Goal: Task Accomplishment & Management: Use online tool/utility

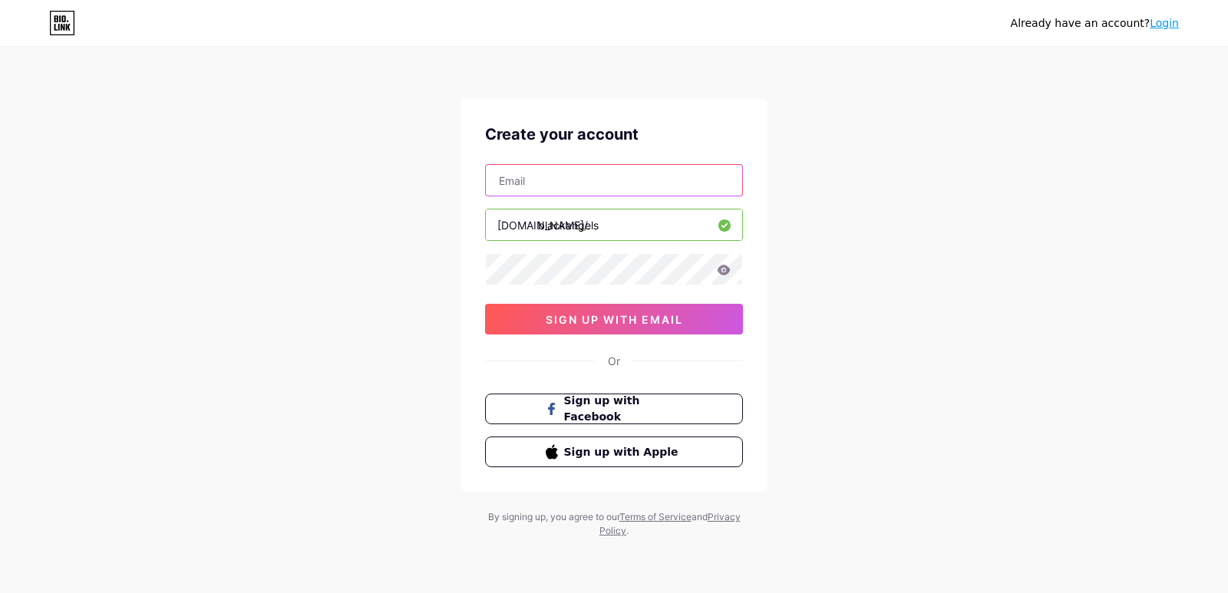
click at [556, 185] on input "text" at bounding box center [614, 180] width 256 height 31
type input "[EMAIL_ADDRESS][DOMAIN_NAME]"
click at [727, 267] on icon at bounding box center [724, 270] width 13 height 10
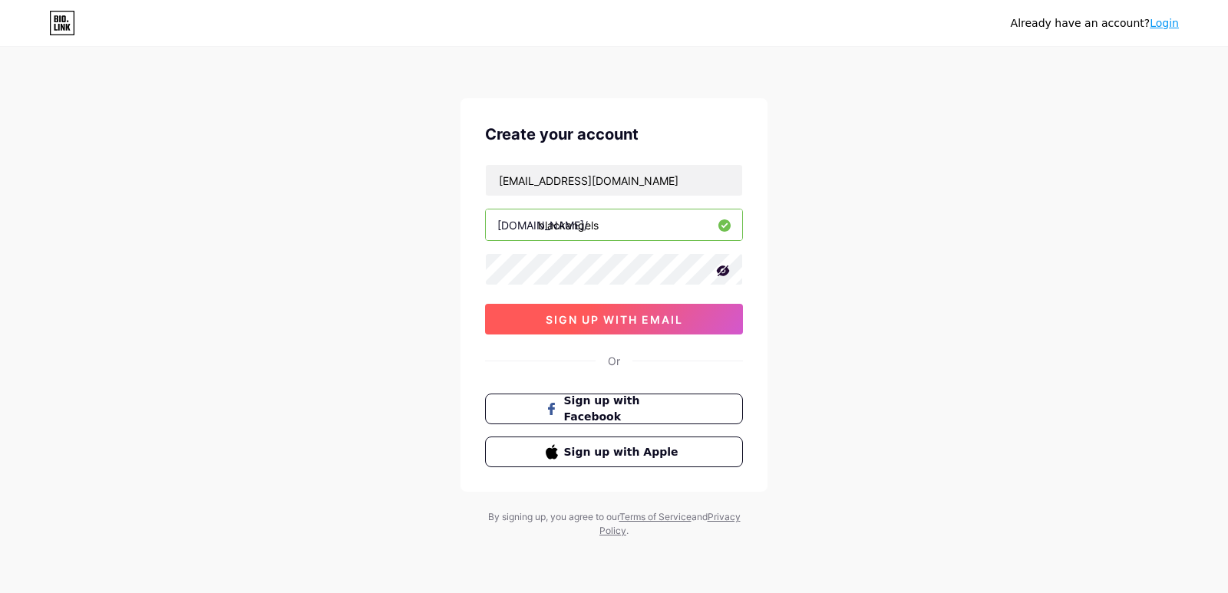
click at [669, 318] on span "sign up with email" at bounding box center [614, 319] width 137 height 13
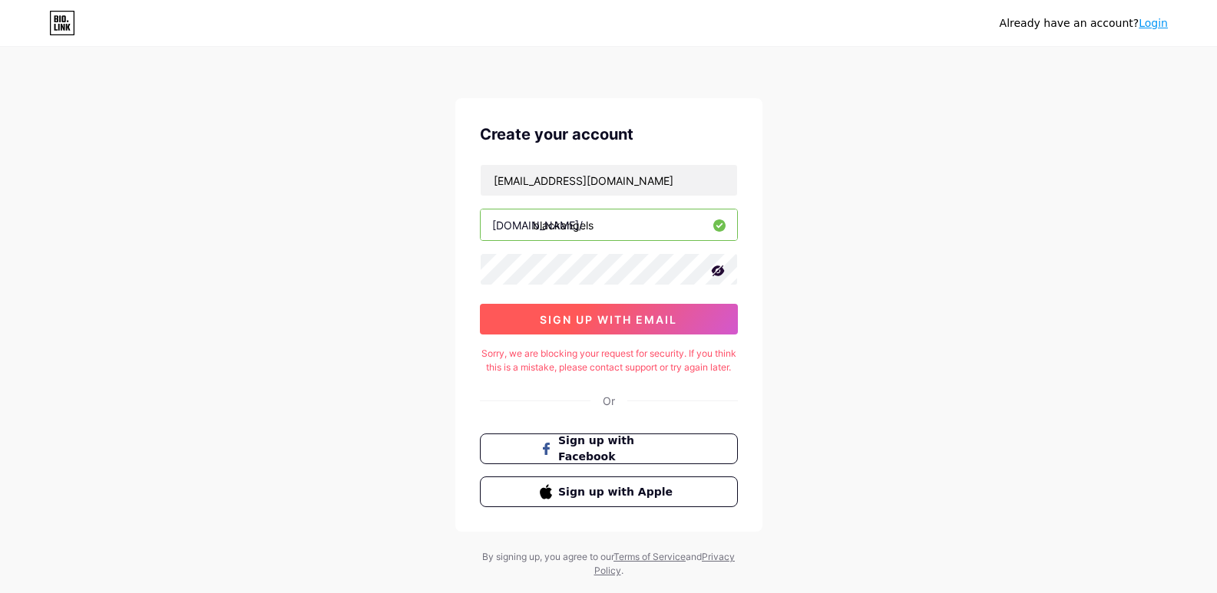
click at [700, 316] on button "sign up with email" at bounding box center [609, 319] width 258 height 31
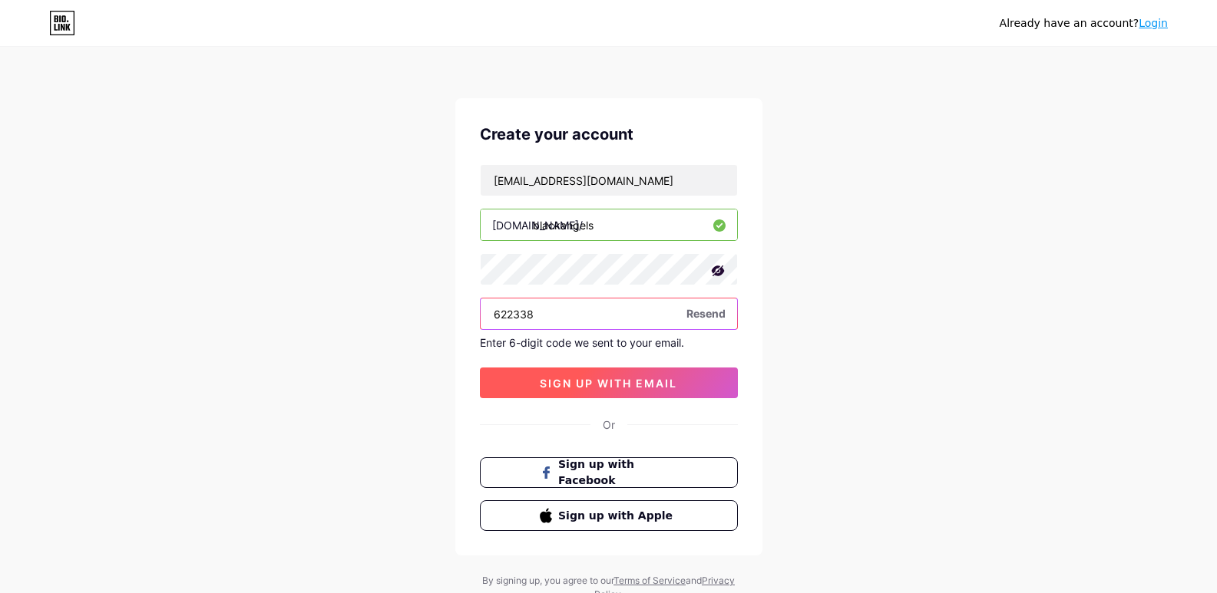
type input "622338"
click at [650, 387] on span "sign up with email" at bounding box center [608, 383] width 137 height 13
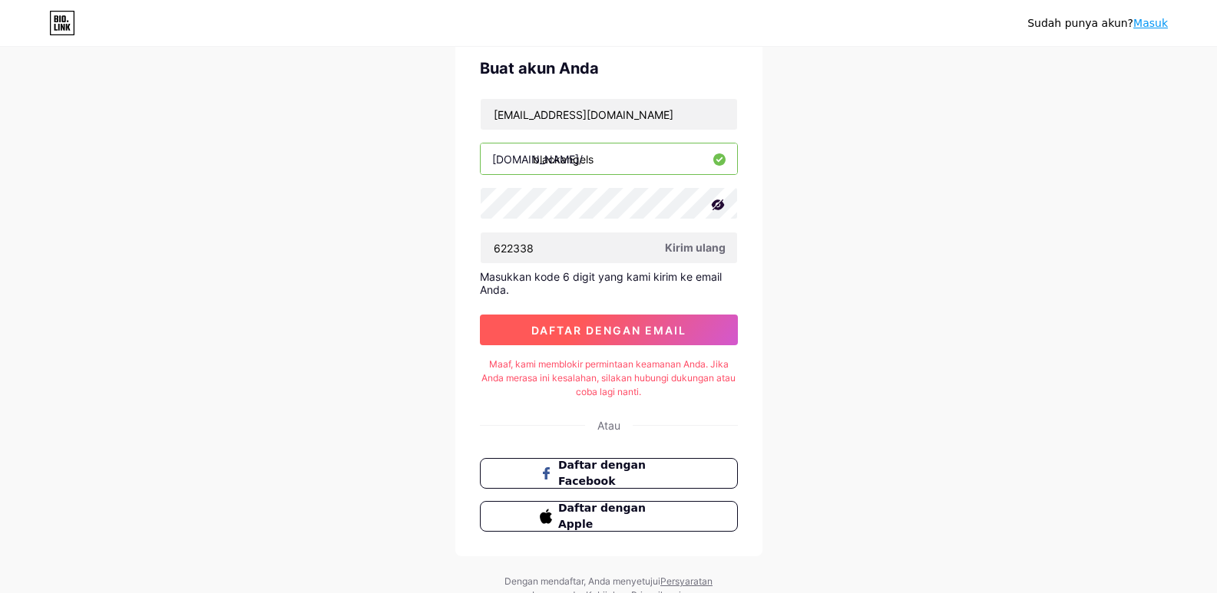
scroll to position [124, 0]
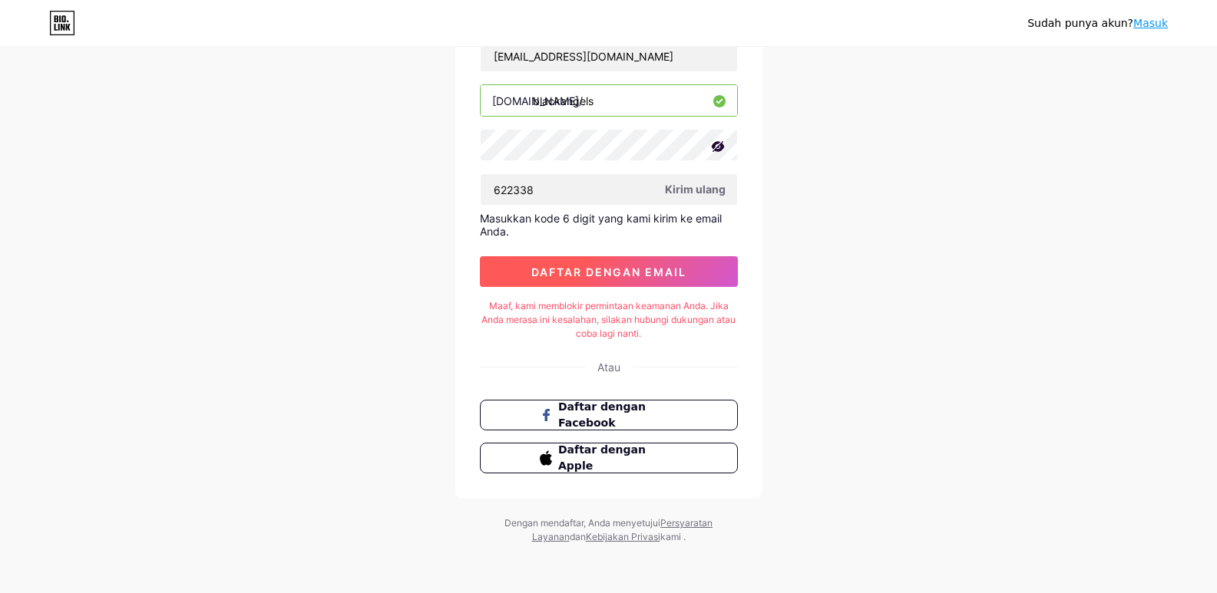
click at [606, 270] on font "daftar dengan email" at bounding box center [608, 272] width 155 height 13
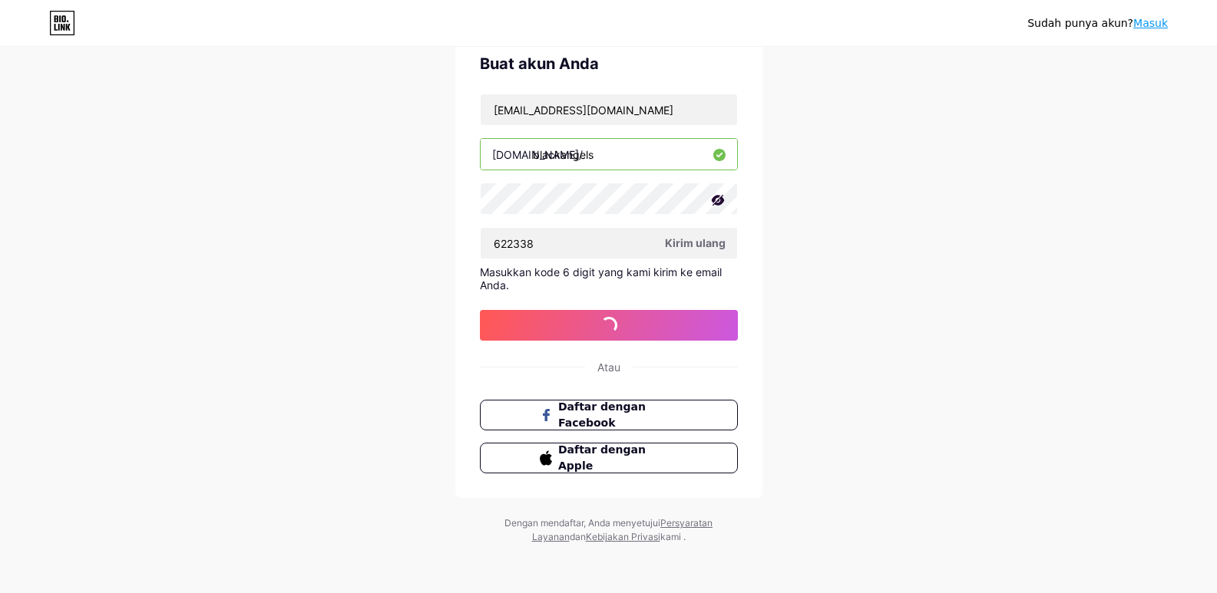
scroll to position [0, 0]
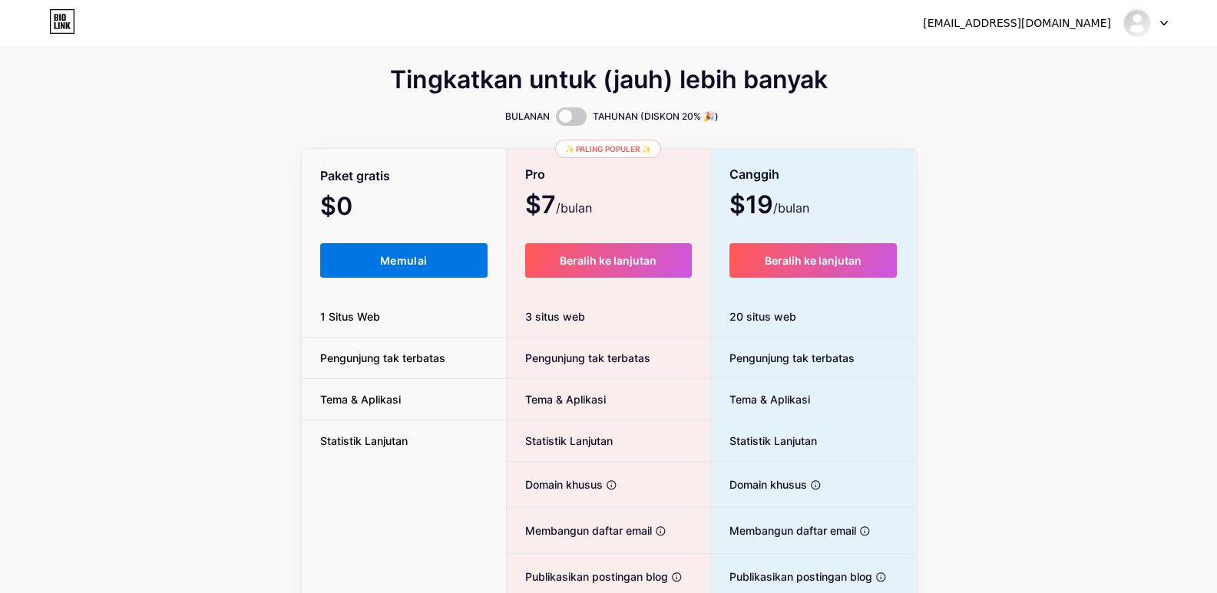
click at [401, 273] on button "Memulai" at bounding box center [404, 260] width 168 height 35
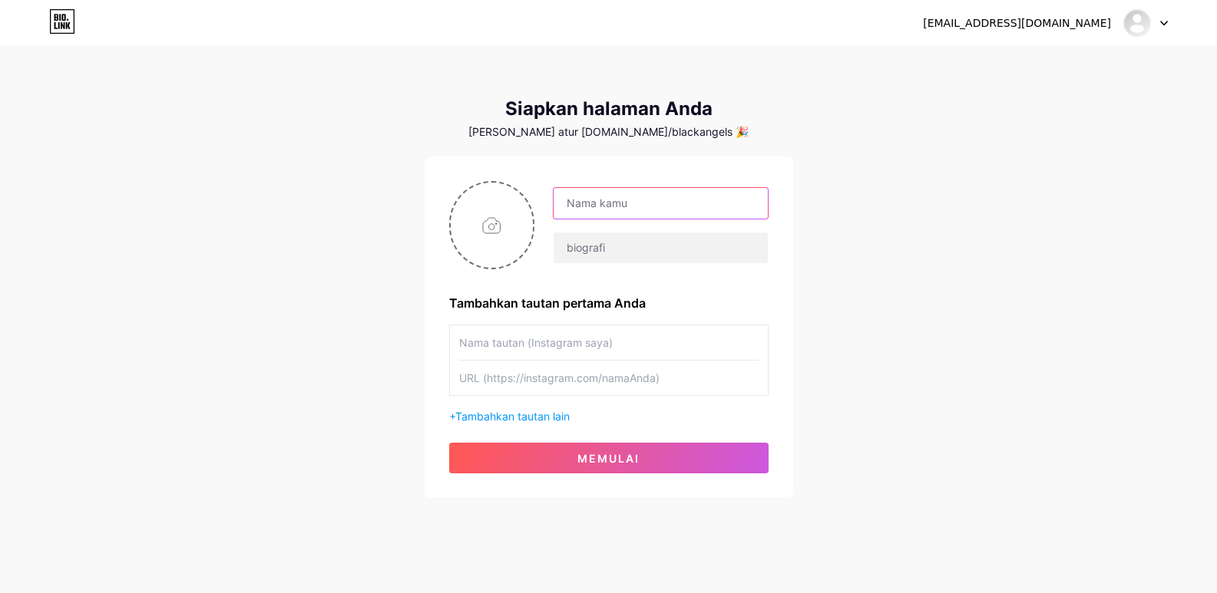
click at [608, 203] on input "text" at bounding box center [660, 203] width 213 height 31
type input "Black Angels Club [GEOGRAPHIC_DATA]"
click at [588, 246] on input "text" at bounding box center [660, 248] width 213 height 31
type input "LUXURY NIGHTLIFE"
click at [600, 345] on input "text" at bounding box center [608, 343] width 299 height 35
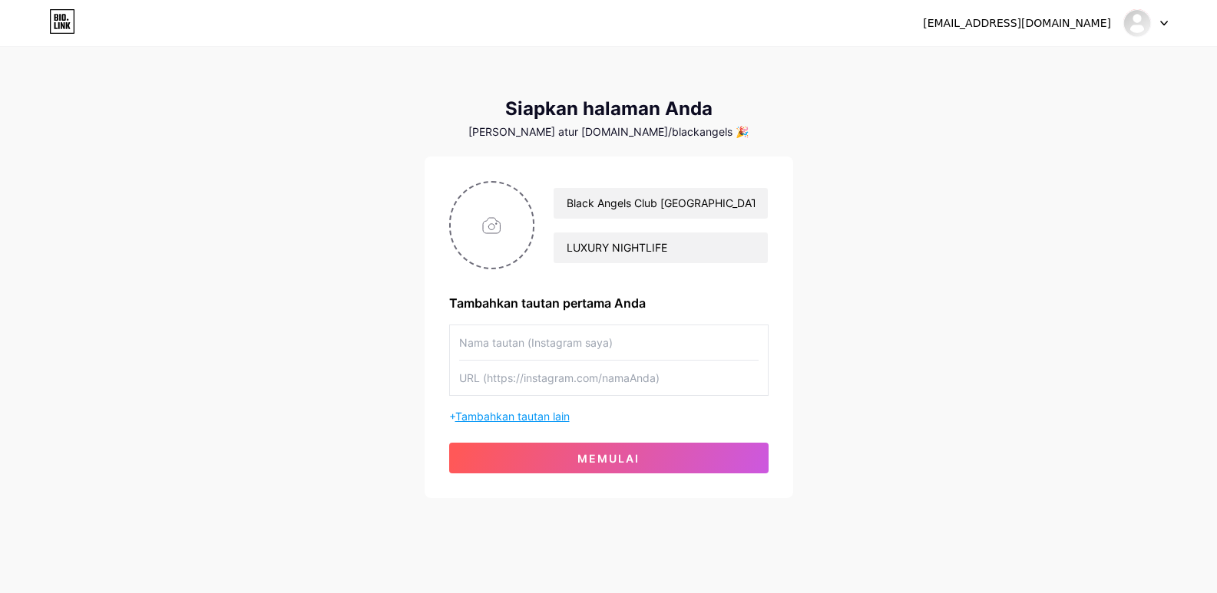
click at [561, 414] on font "Tambahkan tautan lain" at bounding box center [512, 416] width 114 height 13
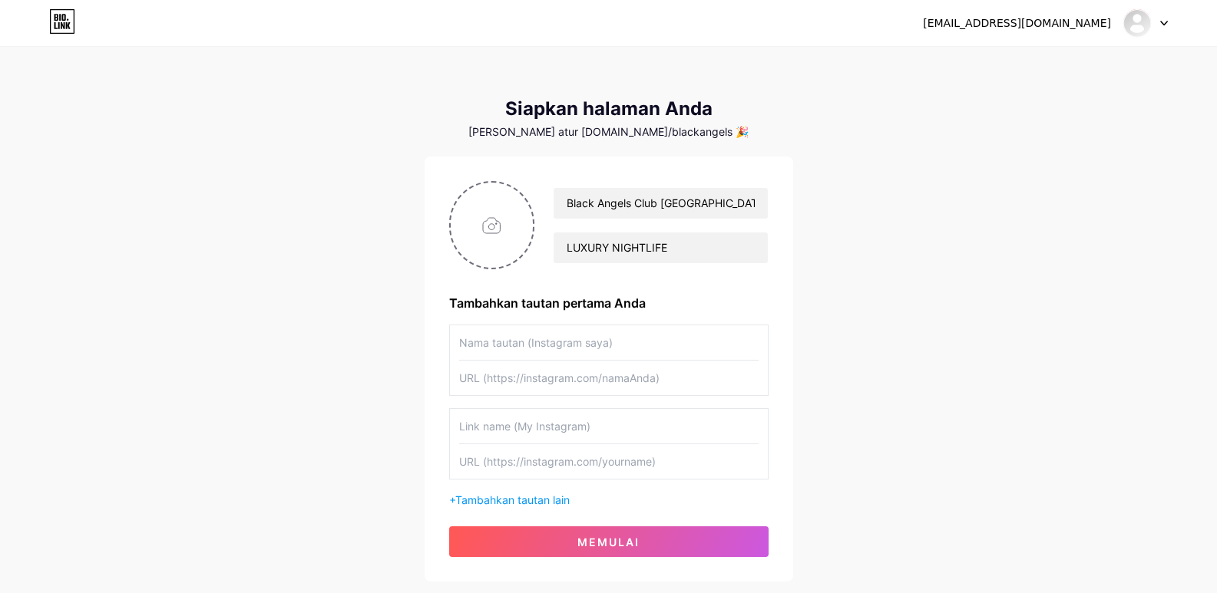
click at [523, 345] on input "text" at bounding box center [608, 343] width 299 height 35
type input "blackangels.jkt"
click at [517, 372] on input "text" at bounding box center [608, 378] width 299 height 35
paste input "[URL][DOMAIN_NAME][DOMAIN_NAME]"
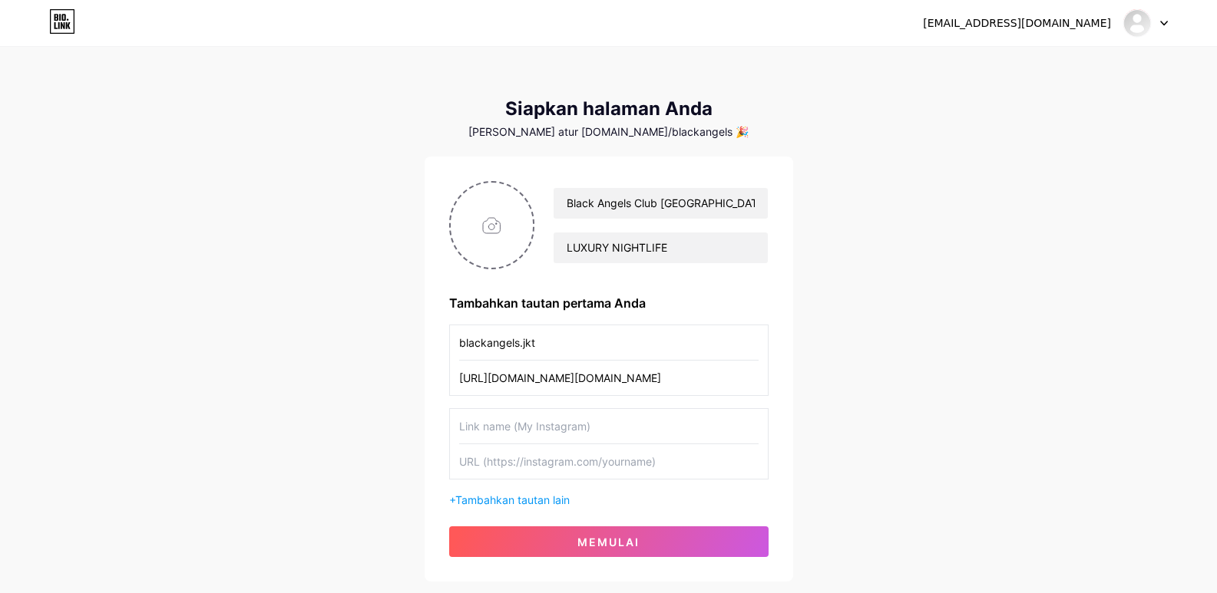
type input "[URL][DOMAIN_NAME][DOMAIN_NAME]"
click at [498, 434] on input "text" at bounding box center [608, 426] width 299 height 35
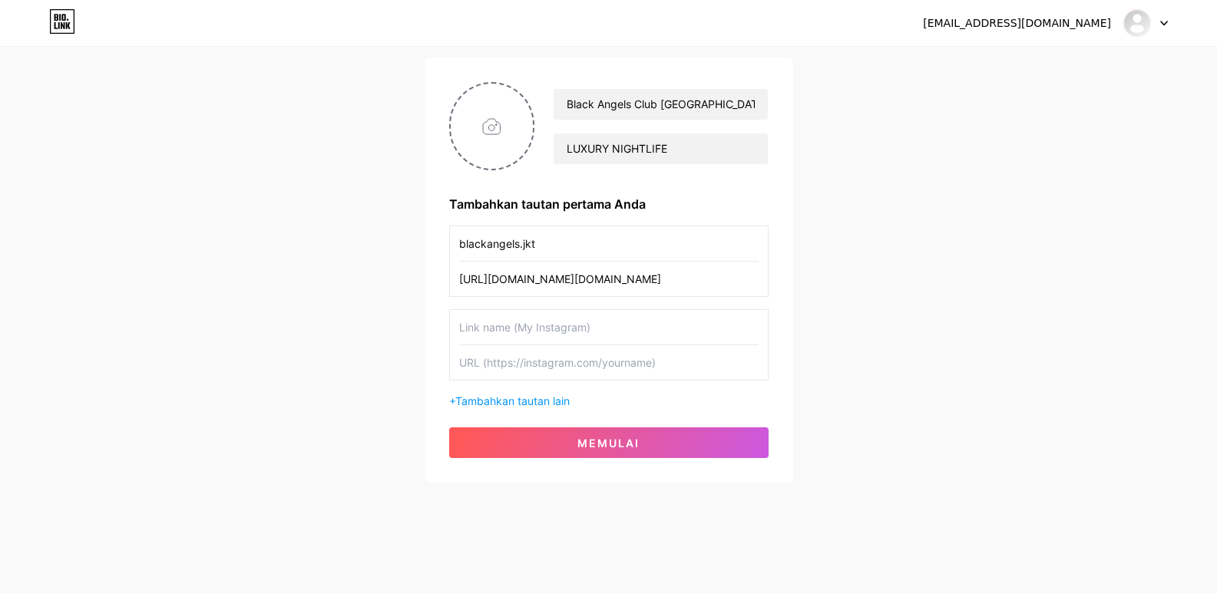
click at [425, 298] on div "Black Angels Club Jakarta LUXURY NIGHTLIFE Tambahkan tautan pertama Anda blacka…" at bounding box center [609, 270] width 369 height 425
click at [500, 336] on input "text" at bounding box center [608, 327] width 299 height 35
click at [481, 411] on div "Black Angels Club Jakarta LUXURY NIGHTLIFE Tambahkan tautan pertama Anda blacka…" at bounding box center [608, 270] width 319 height 376
click at [484, 402] on font "Tambahkan tautan lain" at bounding box center [512, 401] width 114 height 13
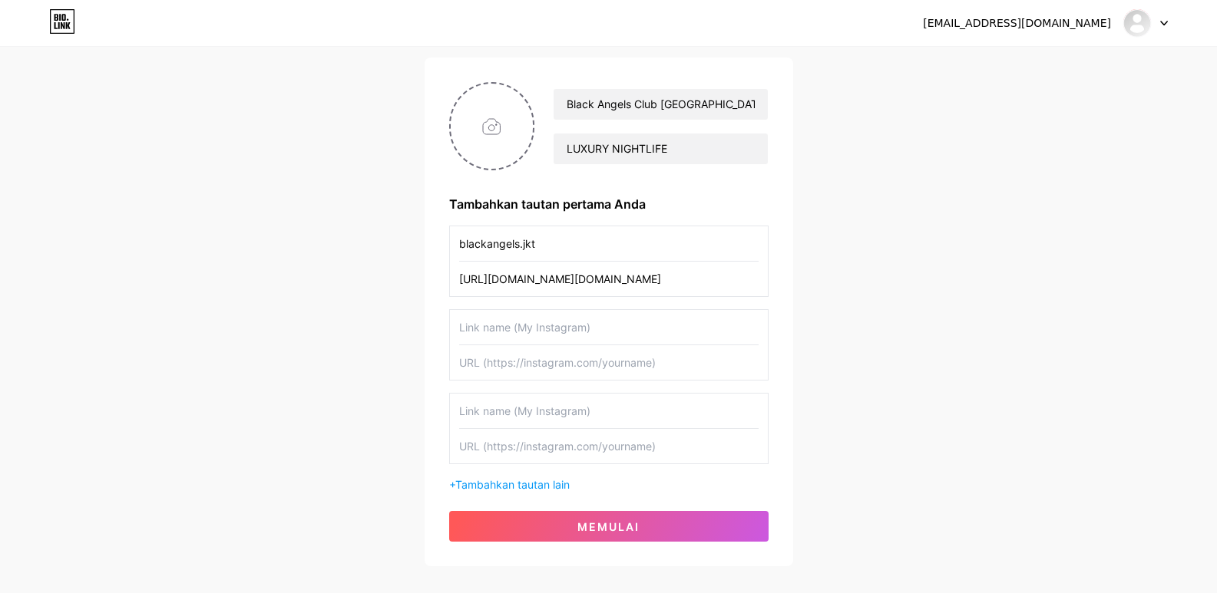
click at [496, 326] on input "text" at bounding box center [608, 327] width 299 height 35
click at [777, 406] on div "Black Angels Club Jakarta LUXURY NIGHTLIFE Tambahkan tautan pertama Anda blacka…" at bounding box center [609, 312] width 369 height 509
click at [508, 336] on input "text" at bounding box center [608, 327] width 299 height 35
type input "c"
type input "[DOMAIN_NAME]"
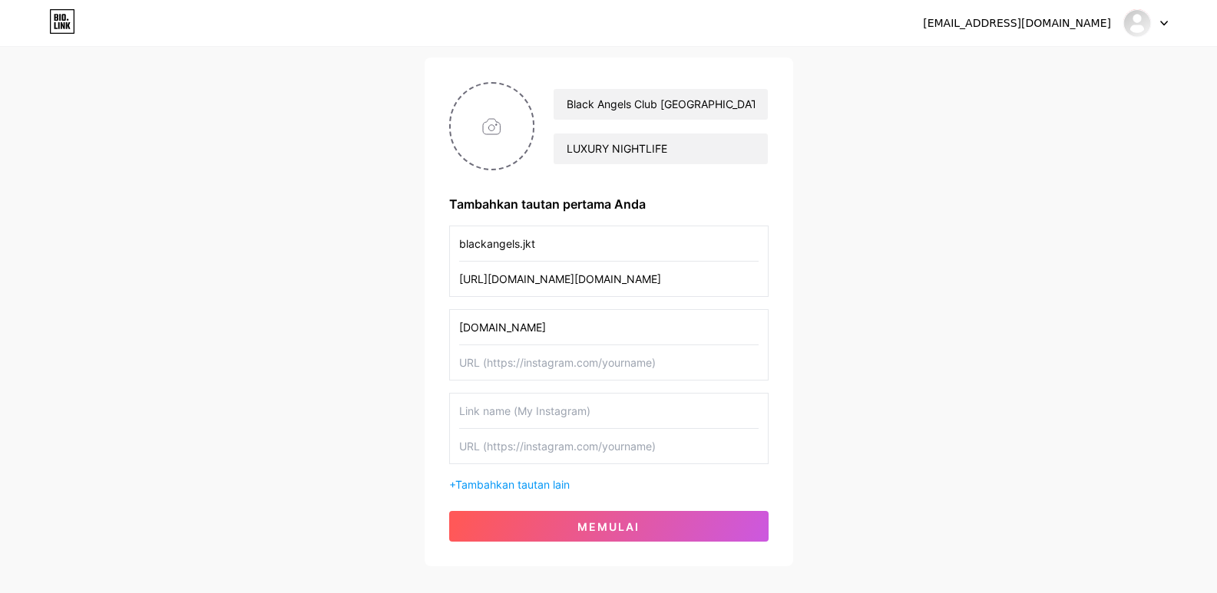
click at [486, 362] on input "text" at bounding box center [608, 362] width 299 height 35
paste input "[URL][EMAIL_ADDRESS][DOMAIN_NAME][DOMAIN_NAME]"
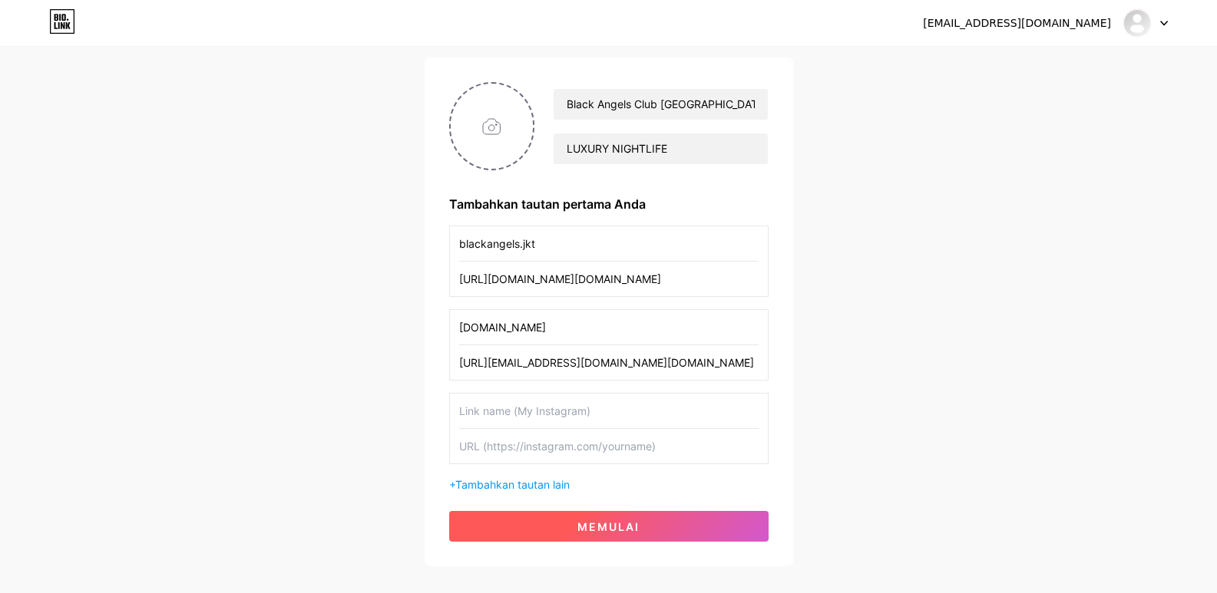
type input "[URL][EMAIL_ADDRESS][DOMAIN_NAME][DOMAIN_NAME]"
click at [573, 520] on button "memulai" at bounding box center [608, 526] width 319 height 31
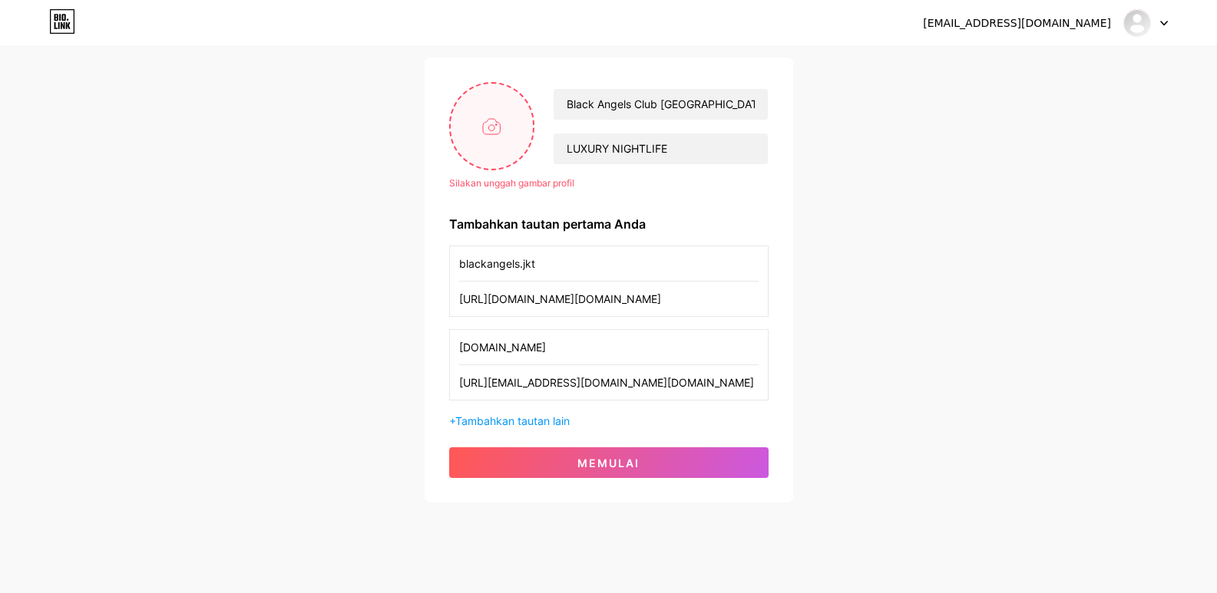
click at [500, 132] on input "file" at bounding box center [492, 126] width 83 height 85
type input "C:\fakepath\Tambahkan subjudul_20250811_172734_0000.jpg"
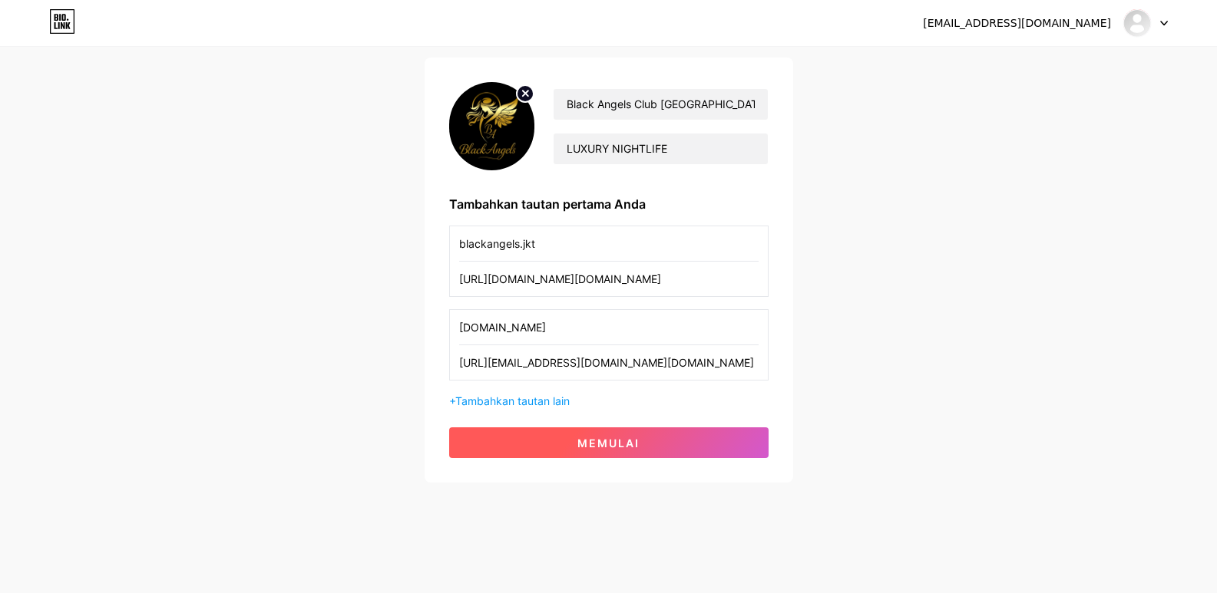
click at [585, 439] on font "memulai" at bounding box center [608, 443] width 62 height 13
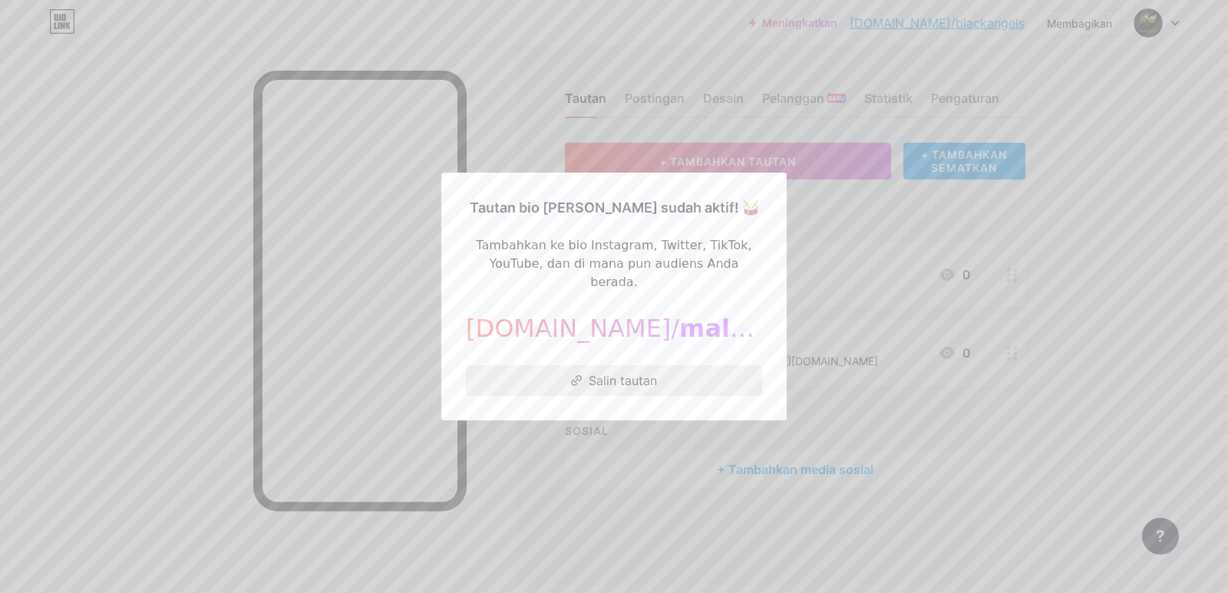
click at [595, 373] on font "Salin tautan" at bounding box center [623, 380] width 68 height 15
click at [593, 373] on font "Salin tautan" at bounding box center [623, 380] width 68 height 15
drag, startPoint x: 481, startPoint y: 318, endPoint x: 753, endPoint y: 296, distance: 273.4
click at [753, 296] on div "Tautan bio [PERSON_NAME] sudah aktif! 🥁 Tambahkan ke bio Instagram, Twitter, Ti…" at bounding box center [614, 296] width 296 height 199
copy div "[DOMAIN_NAME]/ malaikat hitam"
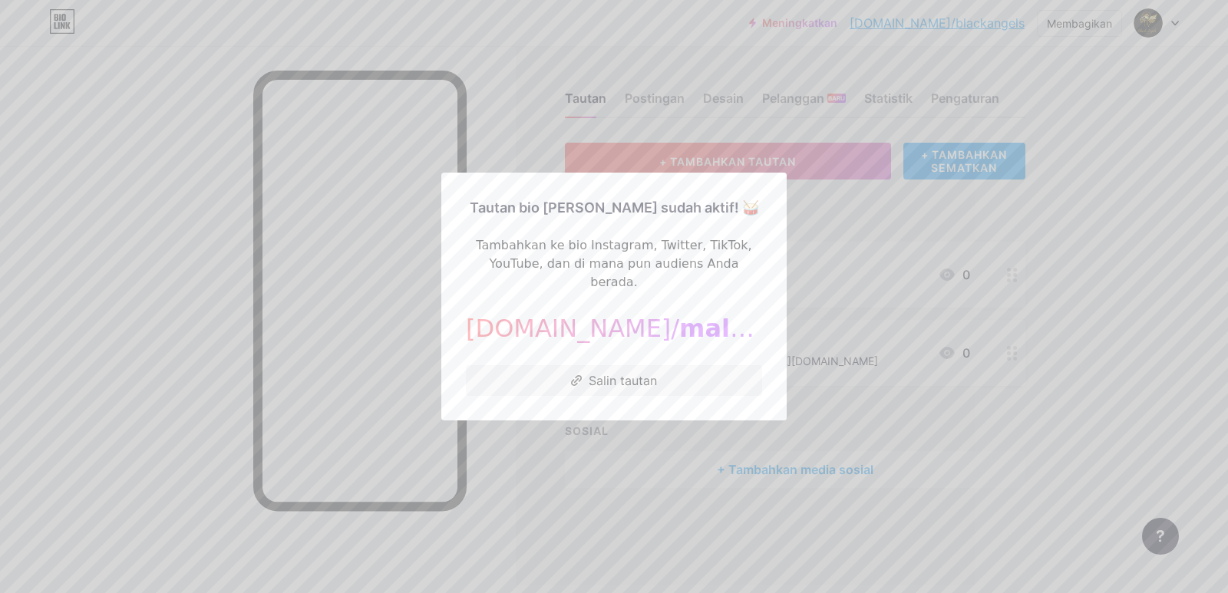
click at [768, 150] on div at bounding box center [614, 296] width 1228 height 593
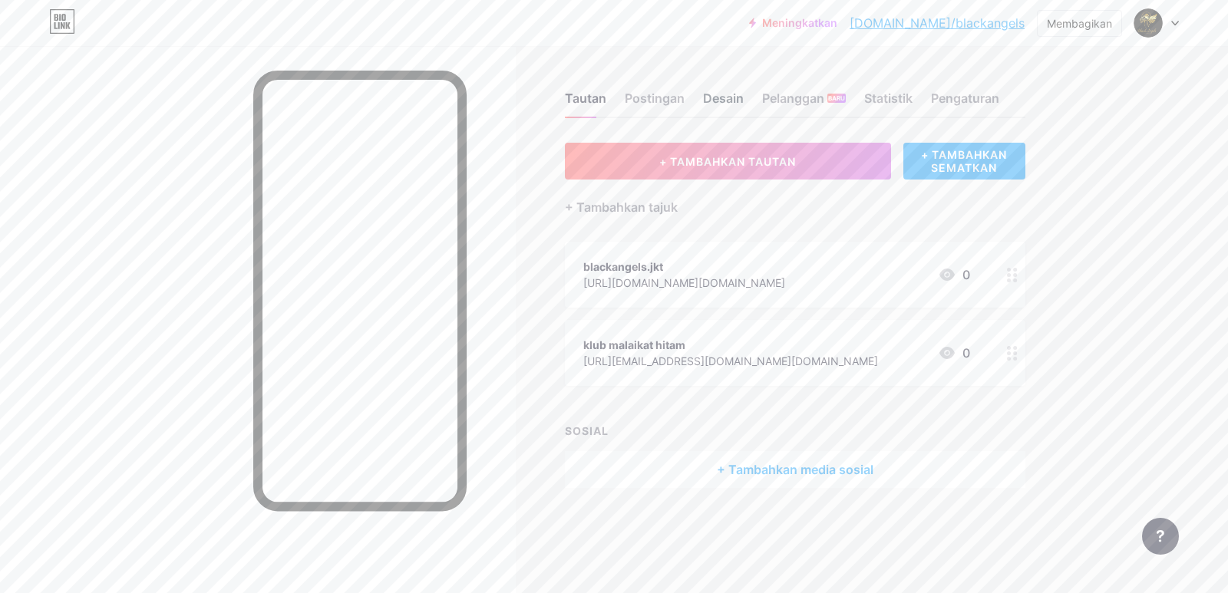
click at [711, 94] on font "Desain" at bounding box center [723, 98] width 41 height 15
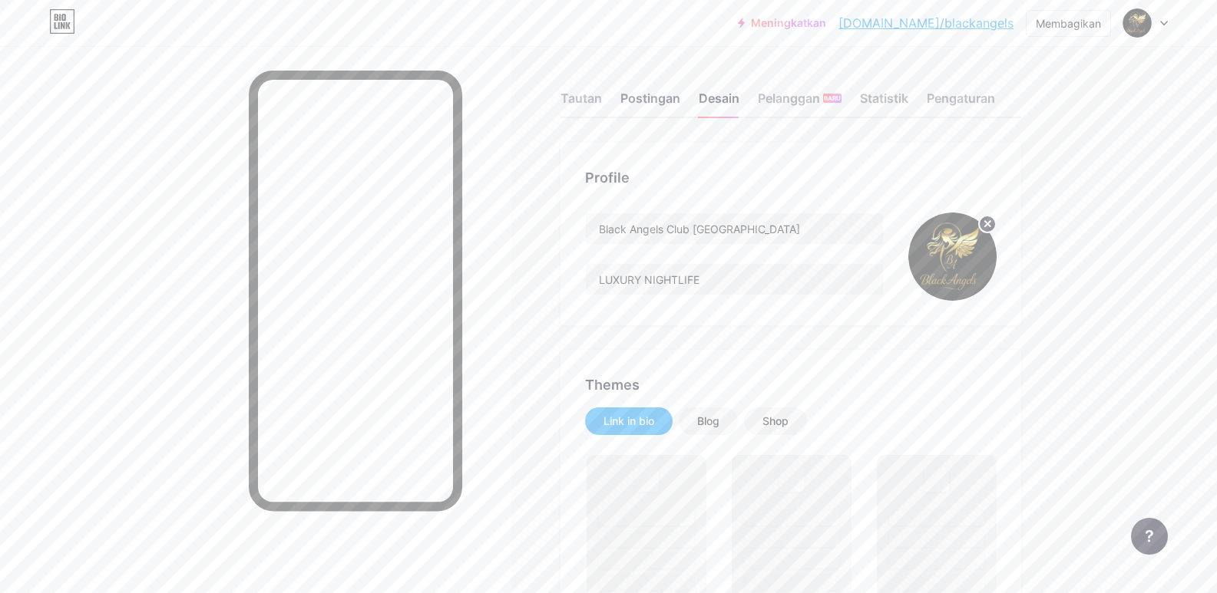
click at [667, 99] on font "Postingan" at bounding box center [650, 98] width 60 height 15
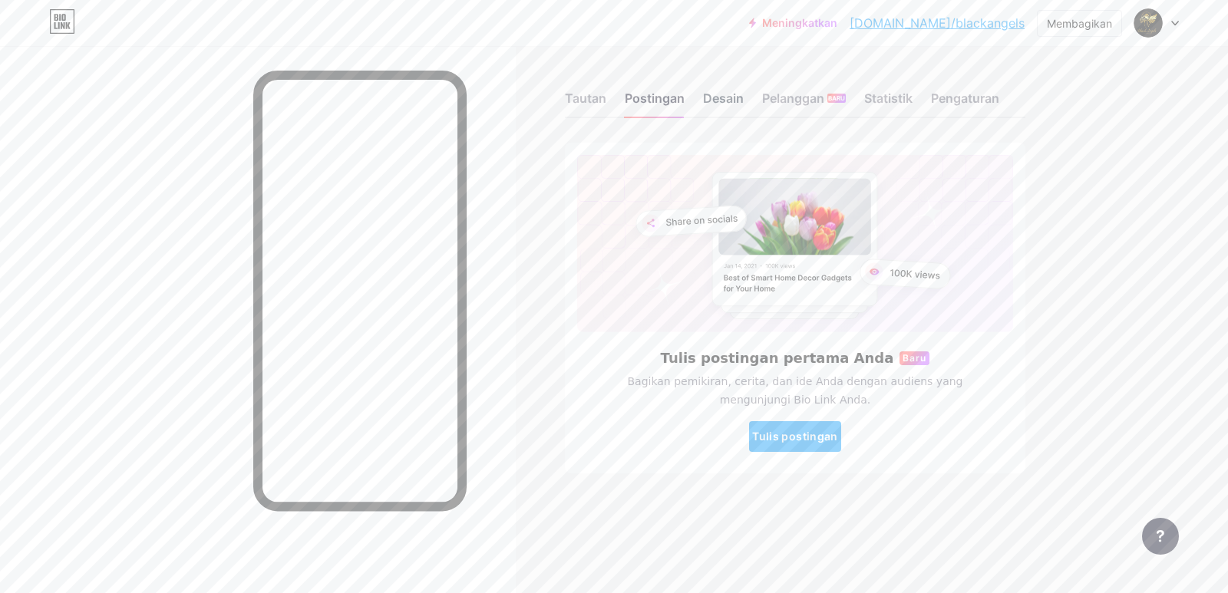
click at [722, 99] on font "Desain" at bounding box center [723, 98] width 41 height 15
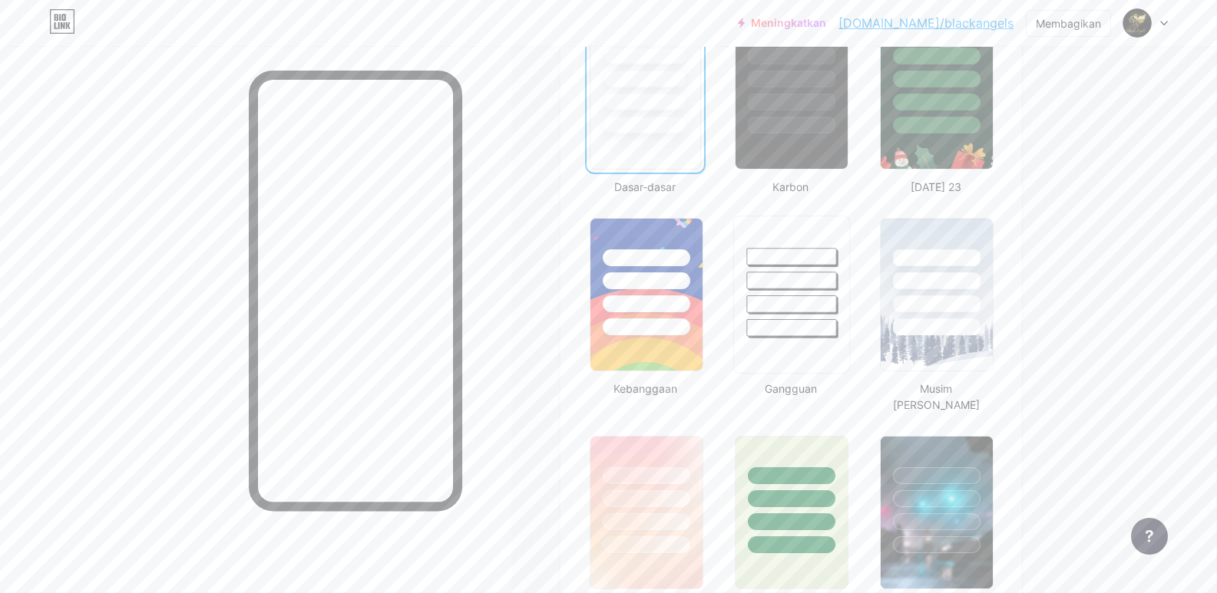
scroll to position [691, 0]
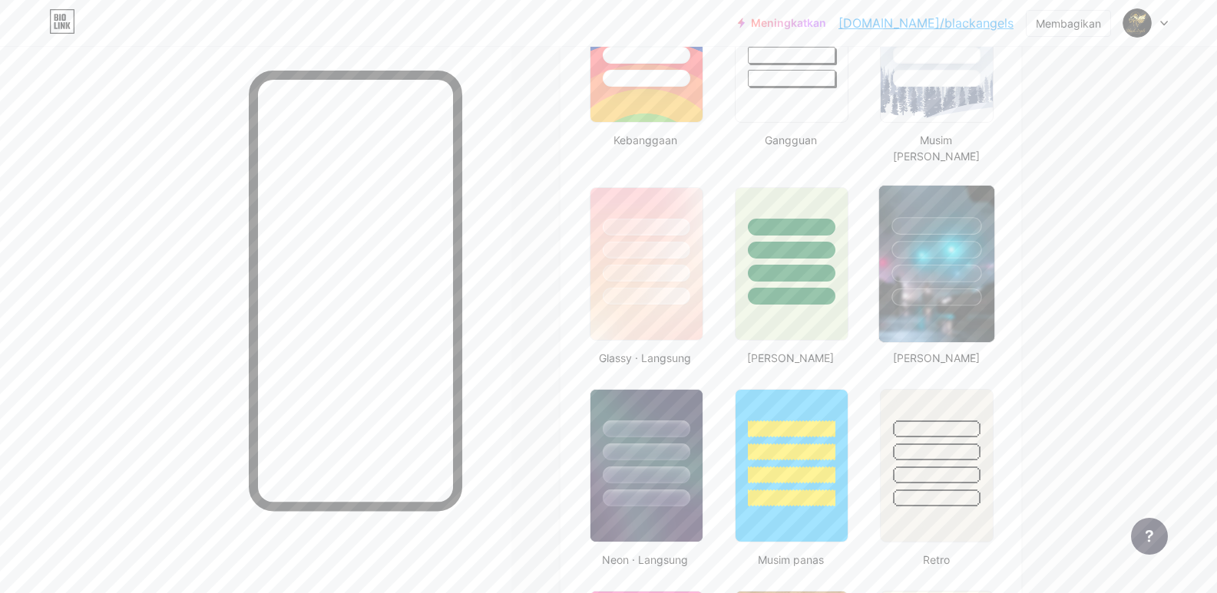
click at [957, 260] on div at bounding box center [936, 246] width 115 height 121
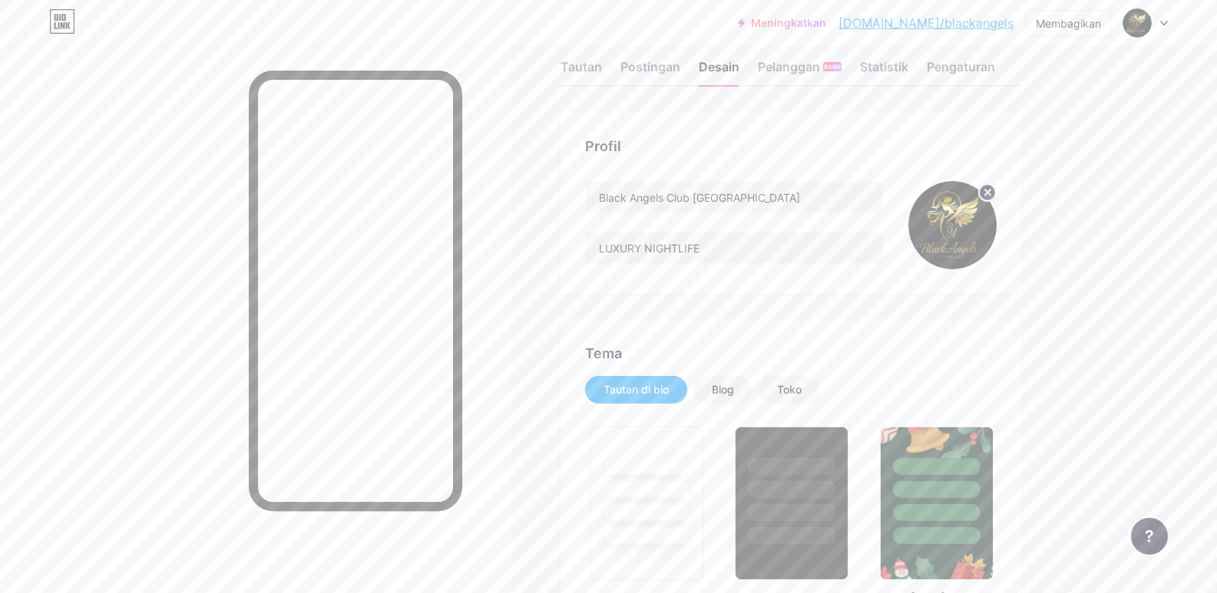
scroll to position [0, 0]
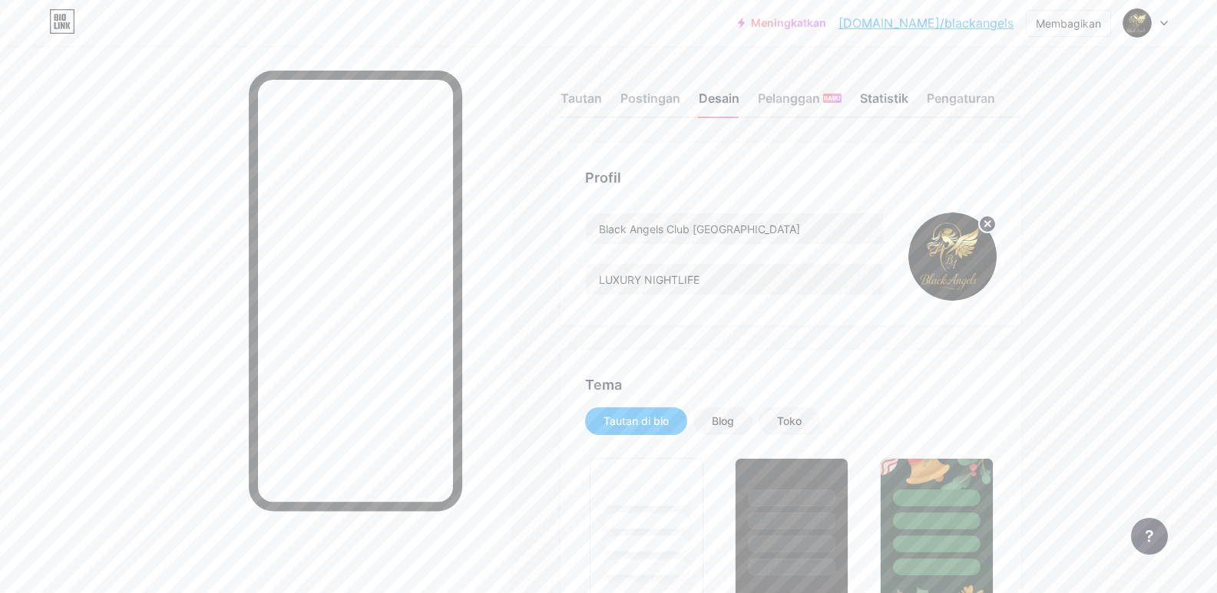
click at [880, 102] on font "Statistik" at bounding box center [884, 98] width 48 height 15
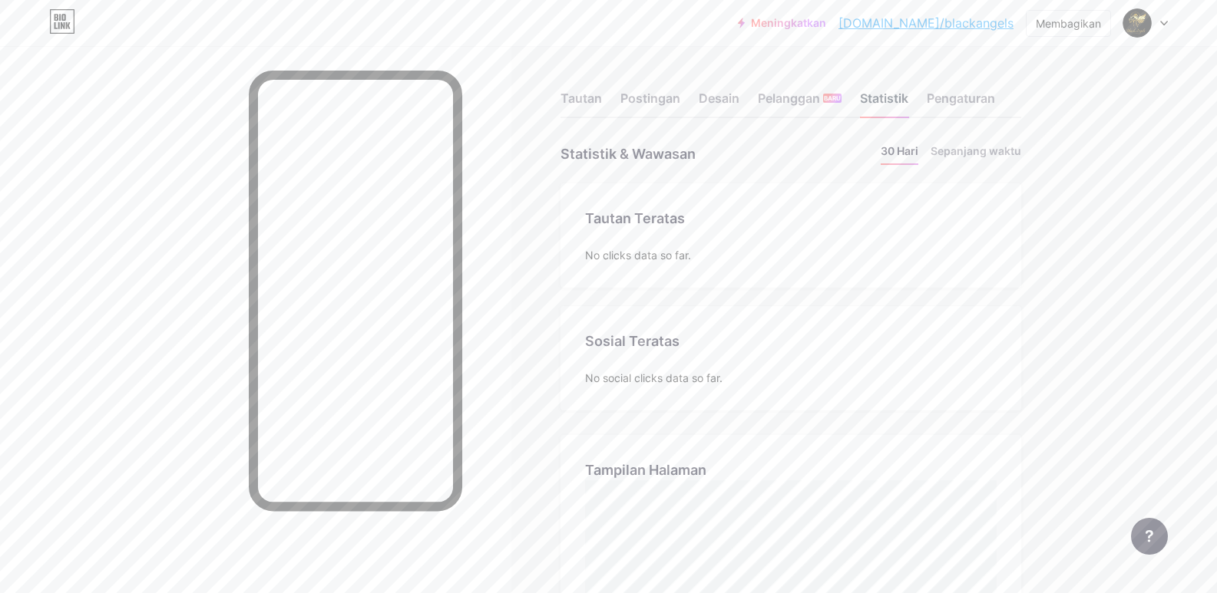
scroll to position [593, 1217]
click at [943, 94] on font "Pengaturan" at bounding box center [961, 98] width 68 height 15
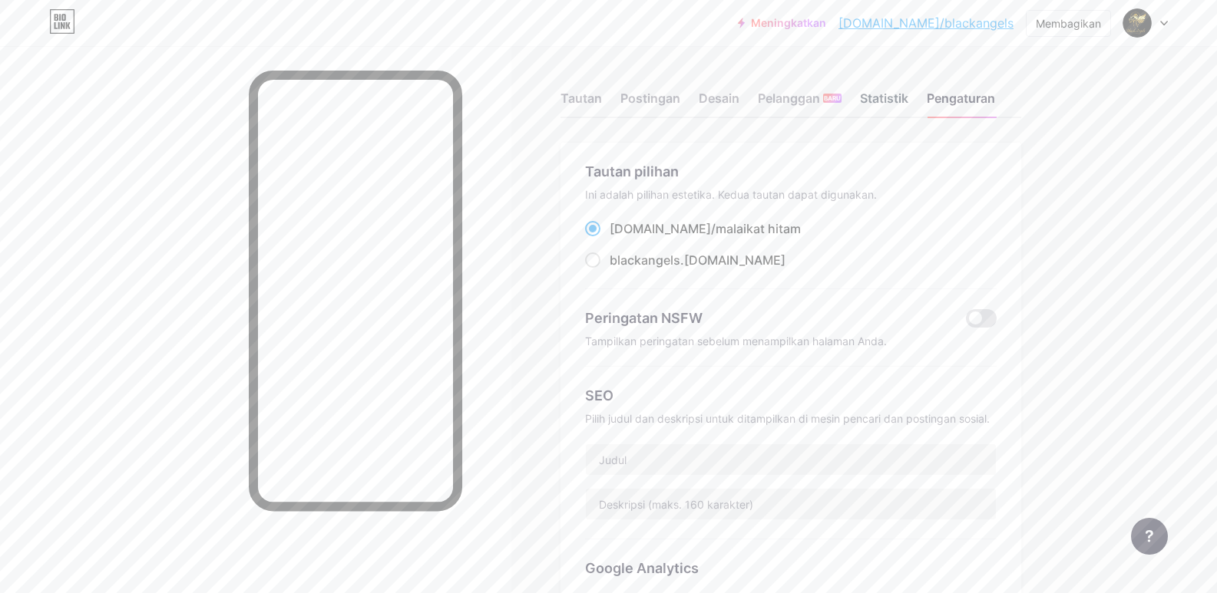
click at [869, 98] on font "Statistik" at bounding box center [884, 98] width 48 height 15
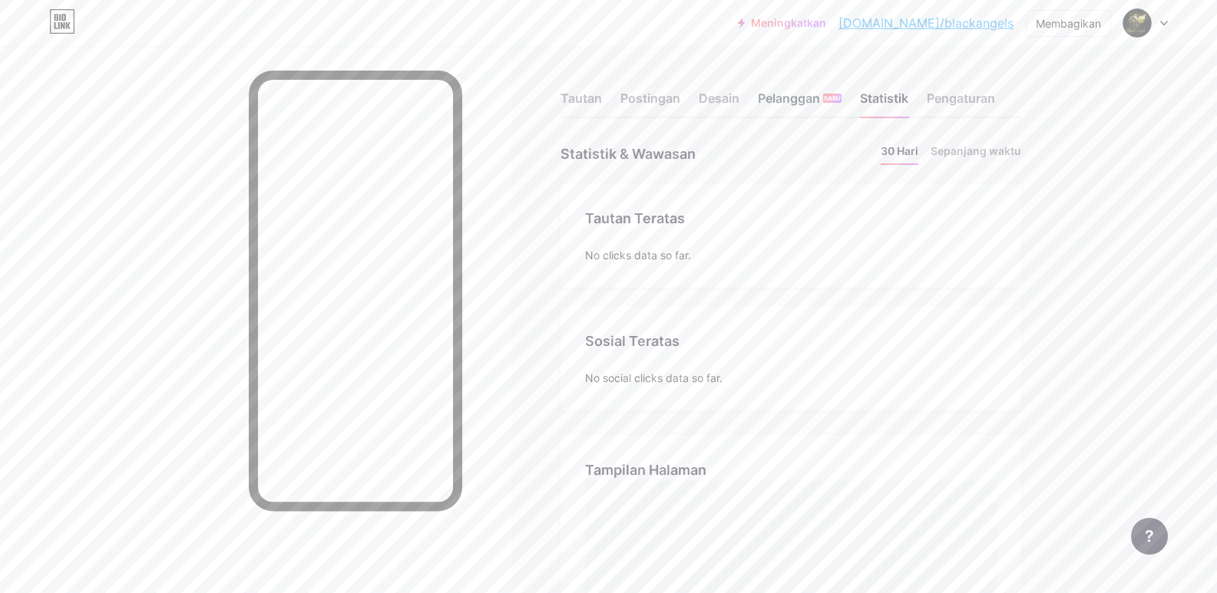
scroll to position [593, 1217]
click at [800, 94] on font "Pelanggan" at bounding box center [789, 98] width 62 height 15
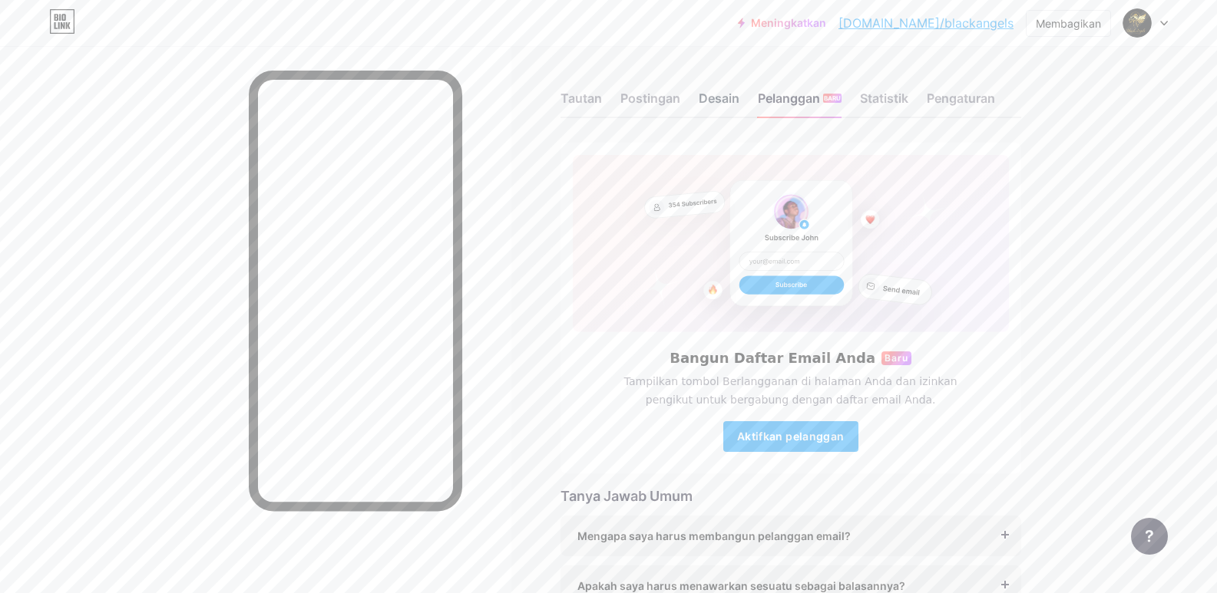
click at [739, 98] on font "Desain" at bounding box center [719, 98] width 41 height 15
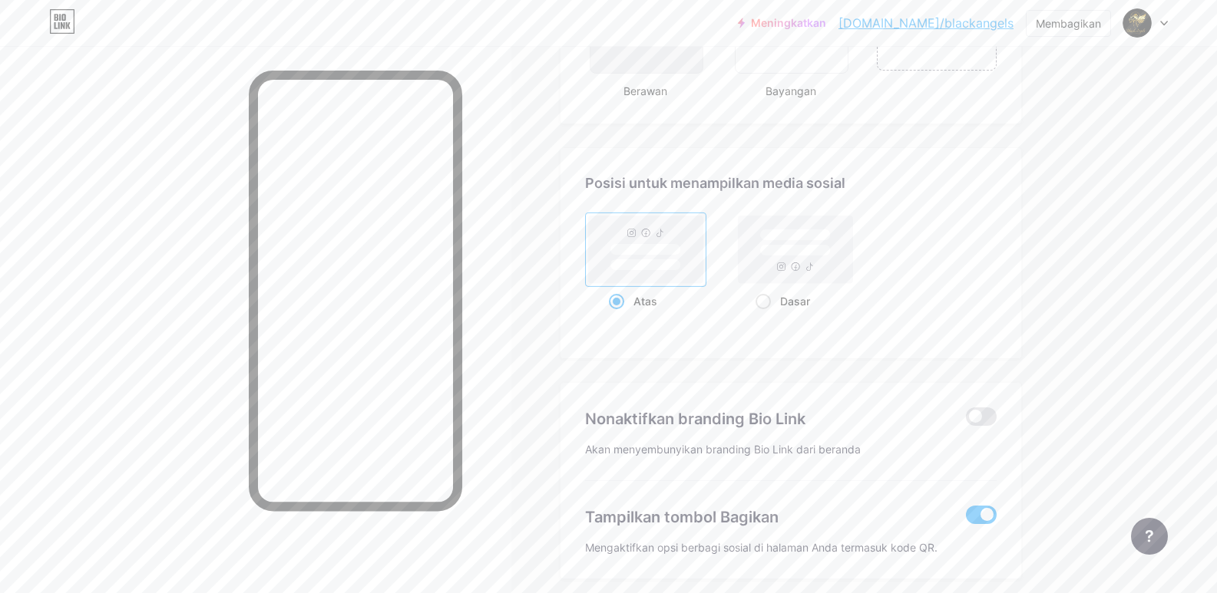
scroll to position [1893, 0]
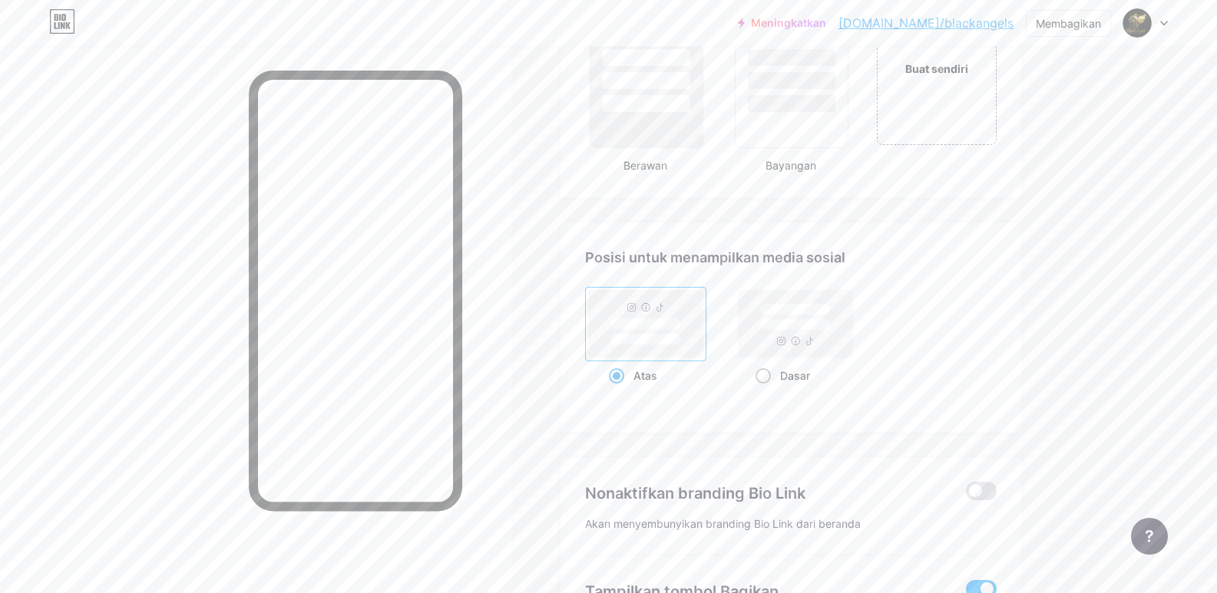
click at [768, 384] on span at bounding box center [762, 376] width 15 height 15
click at [765, 391] on input "Dasar" at bounding box center [760, 395] width 10 height 10
radio input "true"
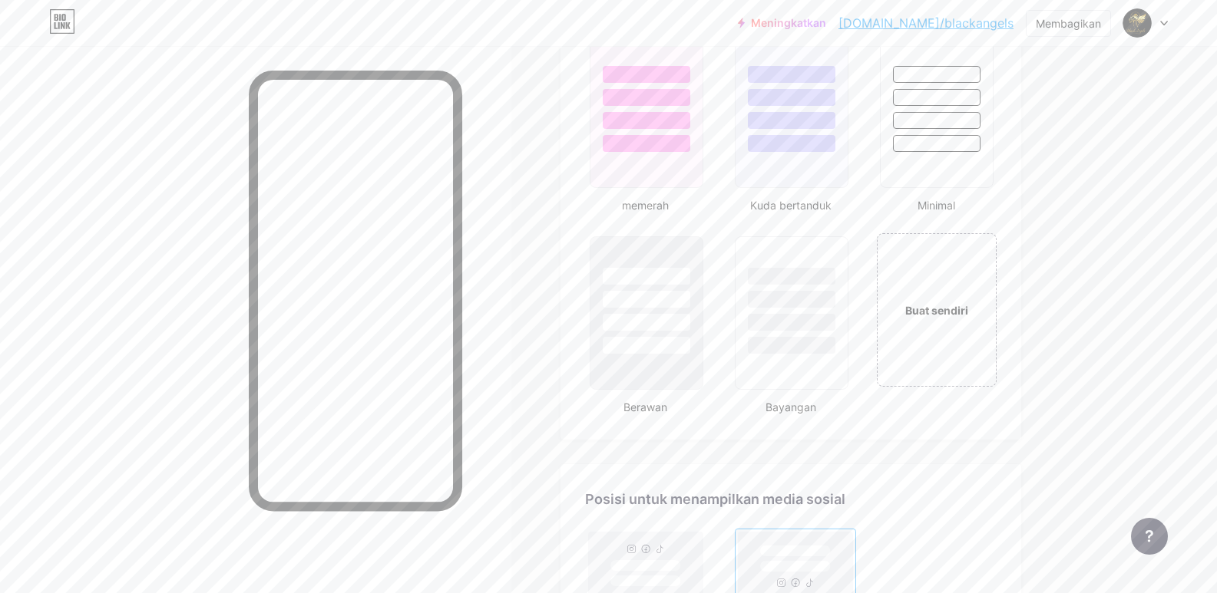
scroll to position [1586, 0]
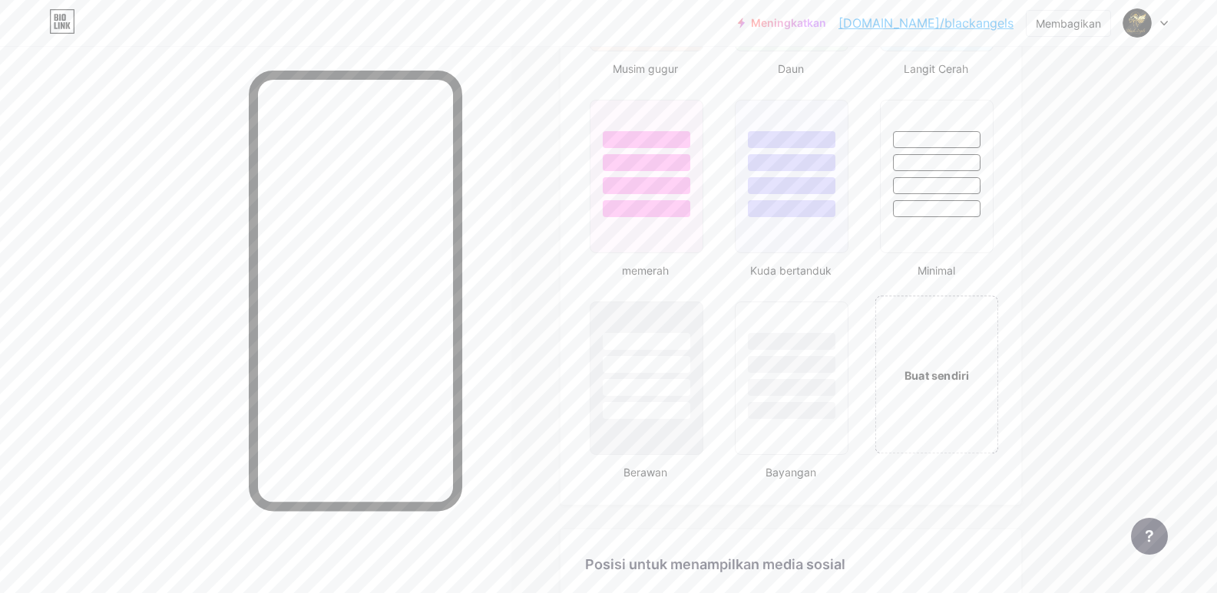
click at [929, 366] on div "Buat sendiri" at bounding box center [937, 375] width 124 height 158
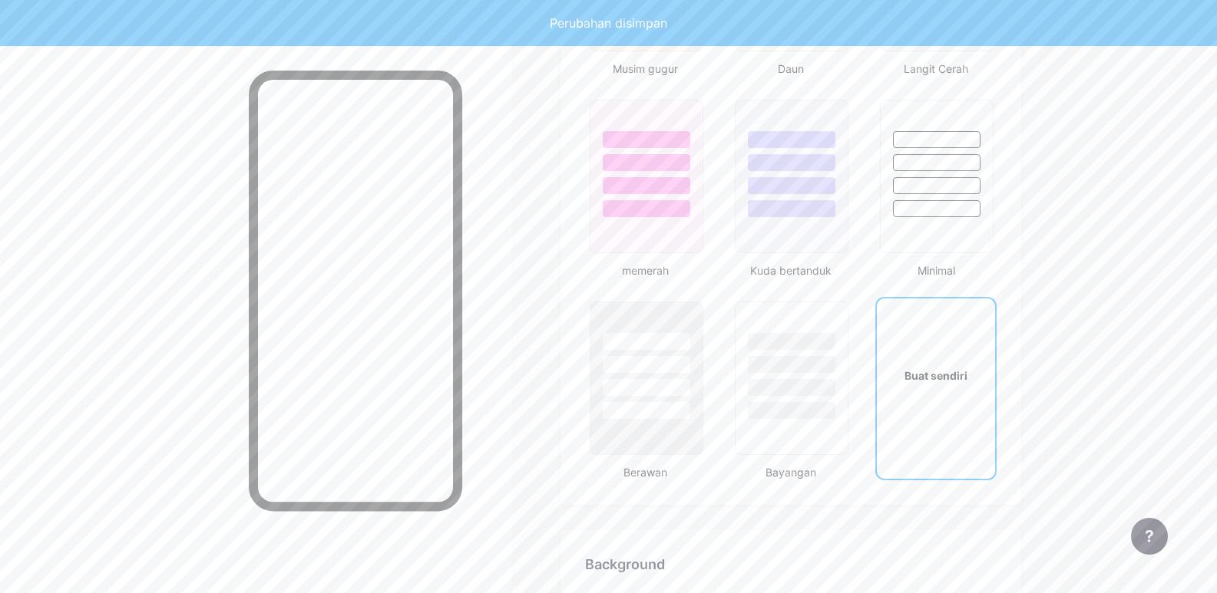
click at [946, 388] on div "Buat sendiri" at bounding box center [935, 376] width 117 height 154
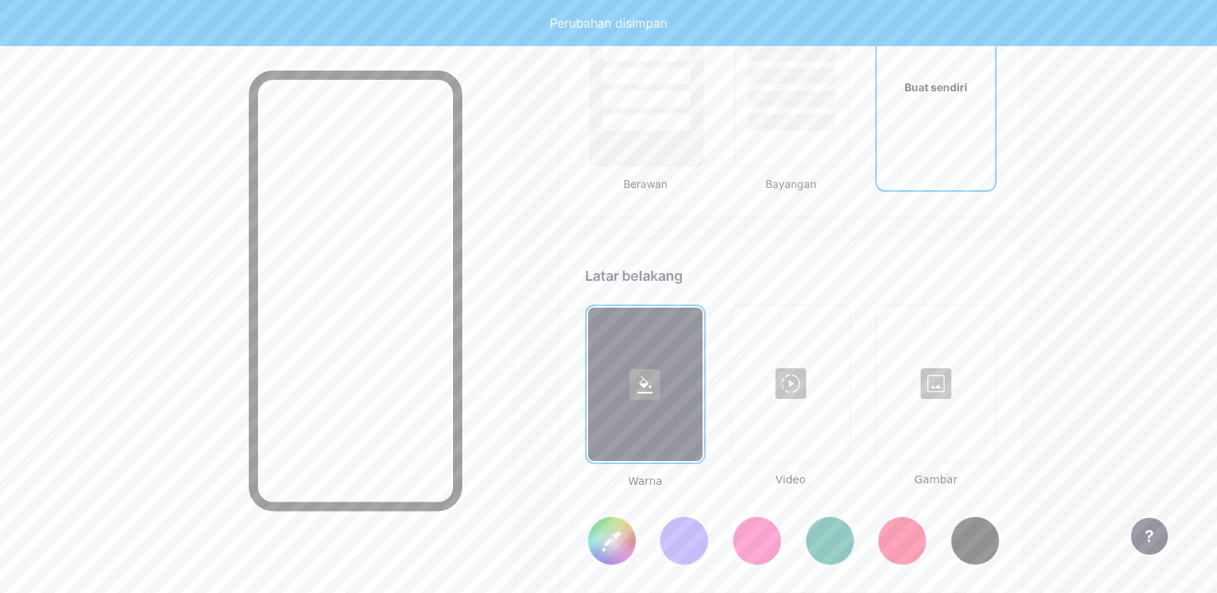
scroll to position [2071, 0]
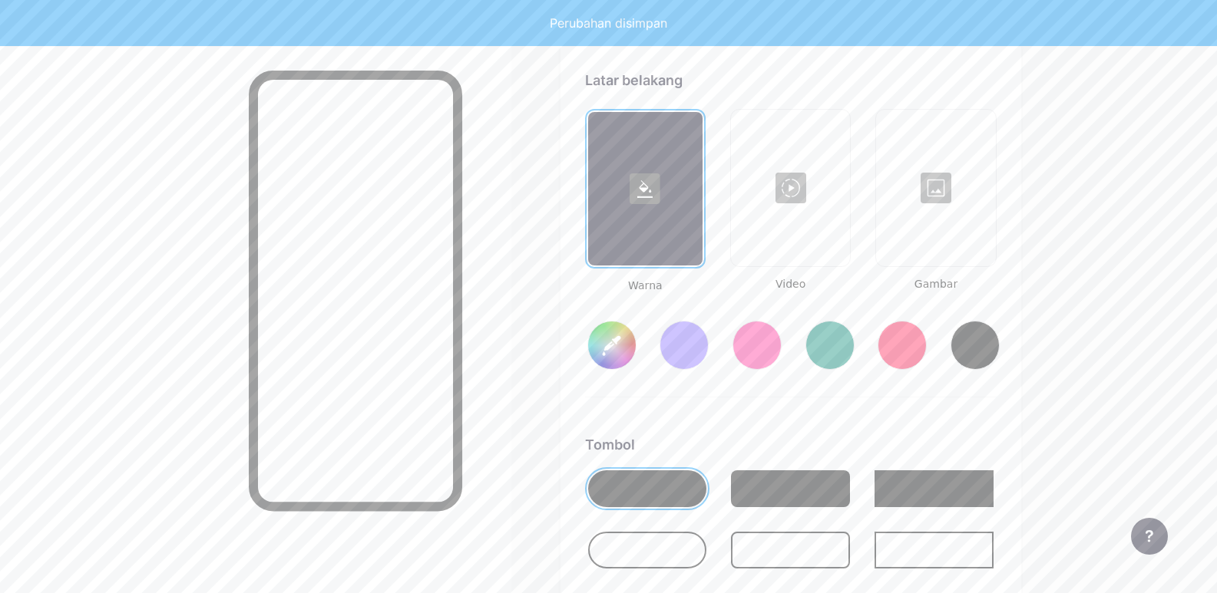
type input "#ffffff"
type input "#000000"
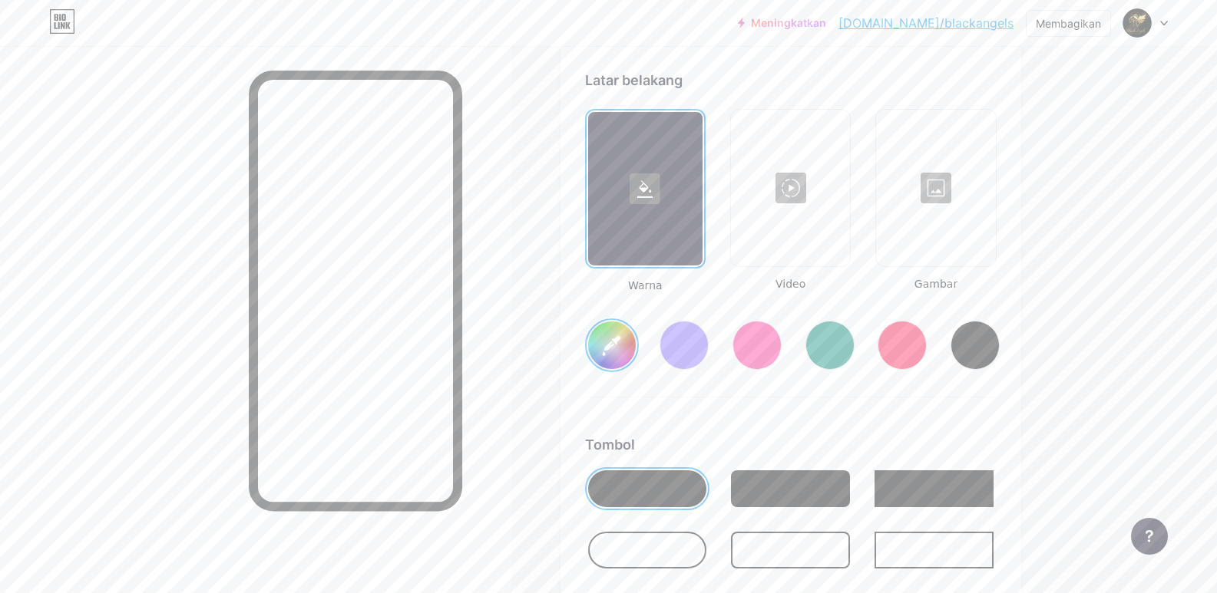
type input "#ffffff"
click at [938, 204] on div at bounding box center [935, 188] width 116 height 154
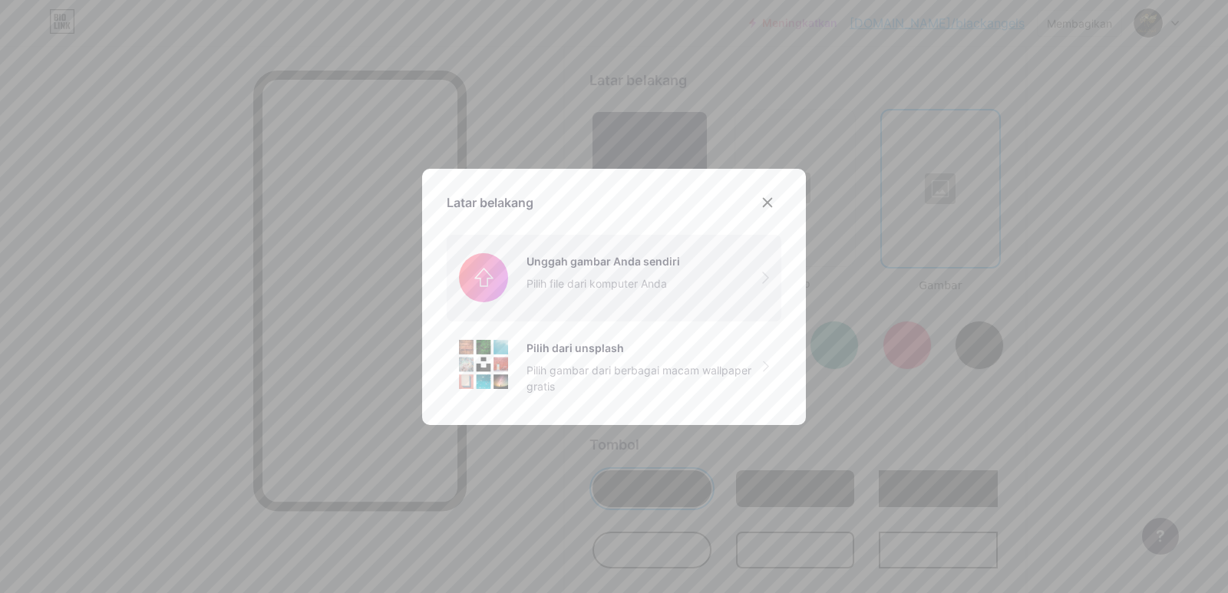
click at [492, 259] on input "file" at bounding box center [614, 278] width 335 height 86
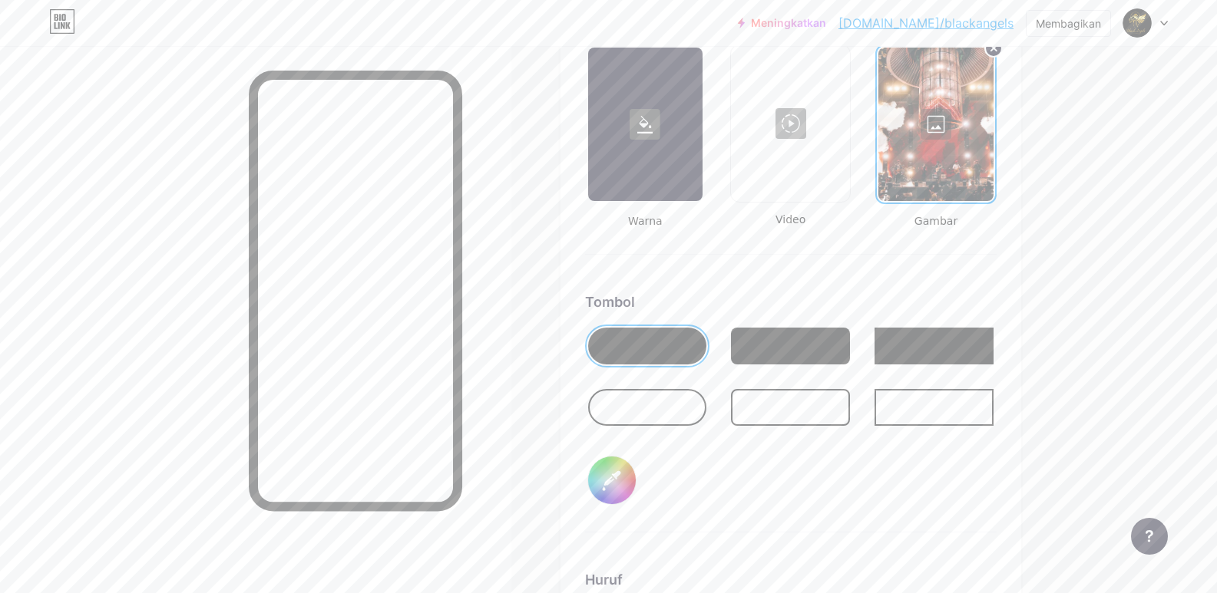
scroll to position [2378, 0]
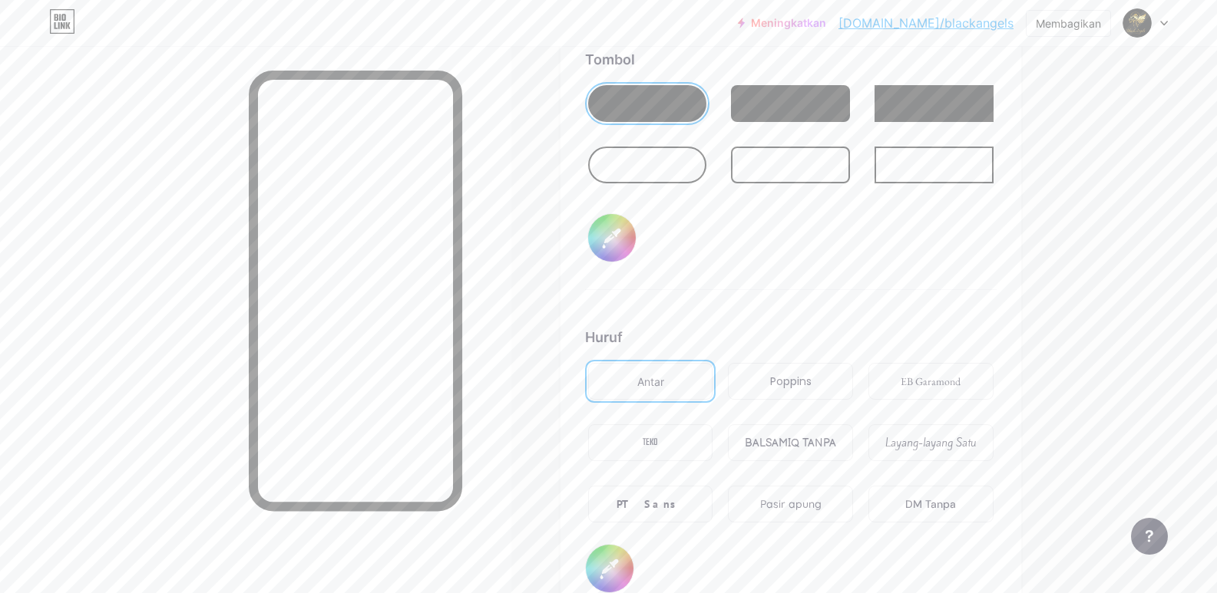
click at [792, 389] on font "Poppins" at bounding box center [790, 381] width 41 height 15
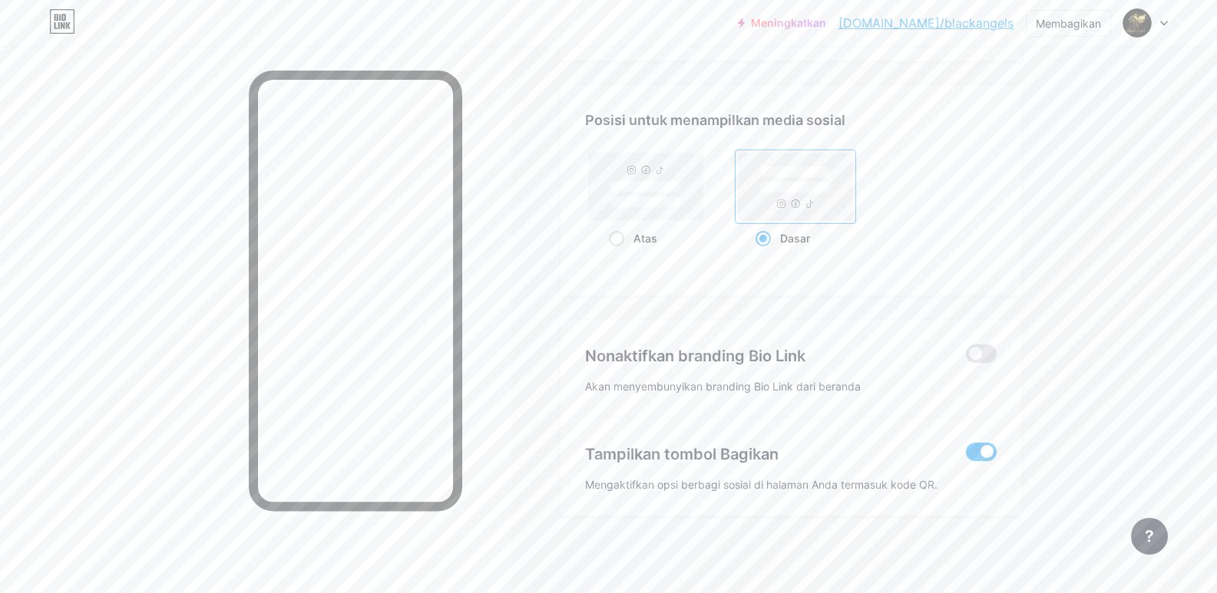
scroll to position [2951, 0]
click at [623, 243] on span at bounding box center [616, 238] width 15 height 15
click at [619, 253] on input "Atas" at bounding box center [614, 258] width 10 height 10
radio input "true"
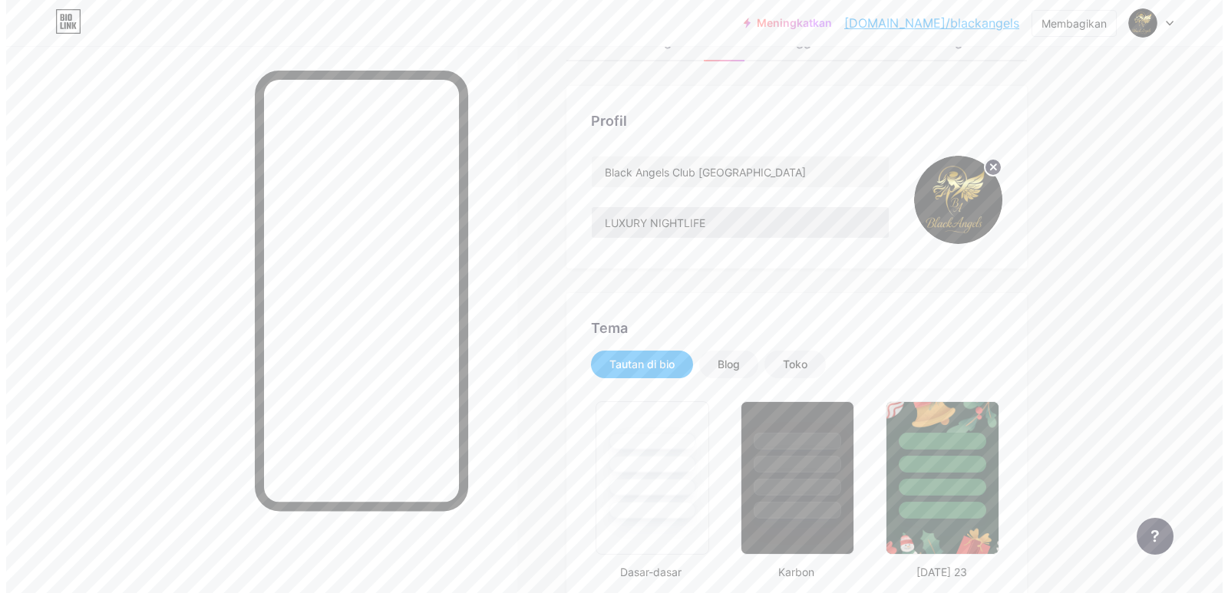
scroll to position [0, 0]
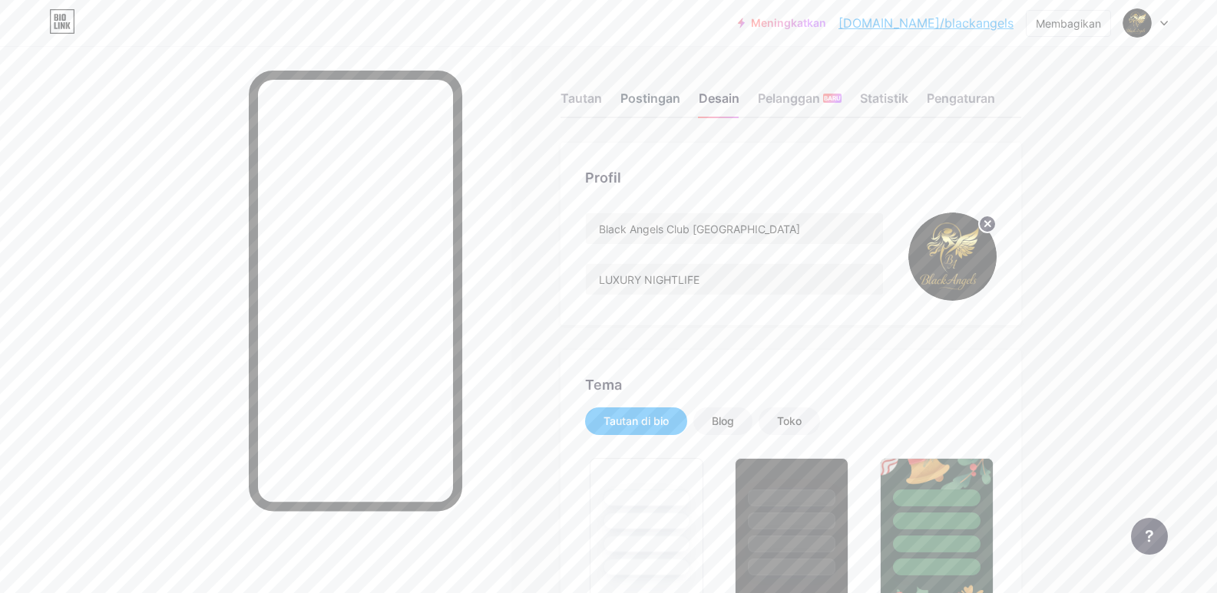
click at [665, 102] on font "Postingan" at bounding box center [650, 98] width 60 height 15
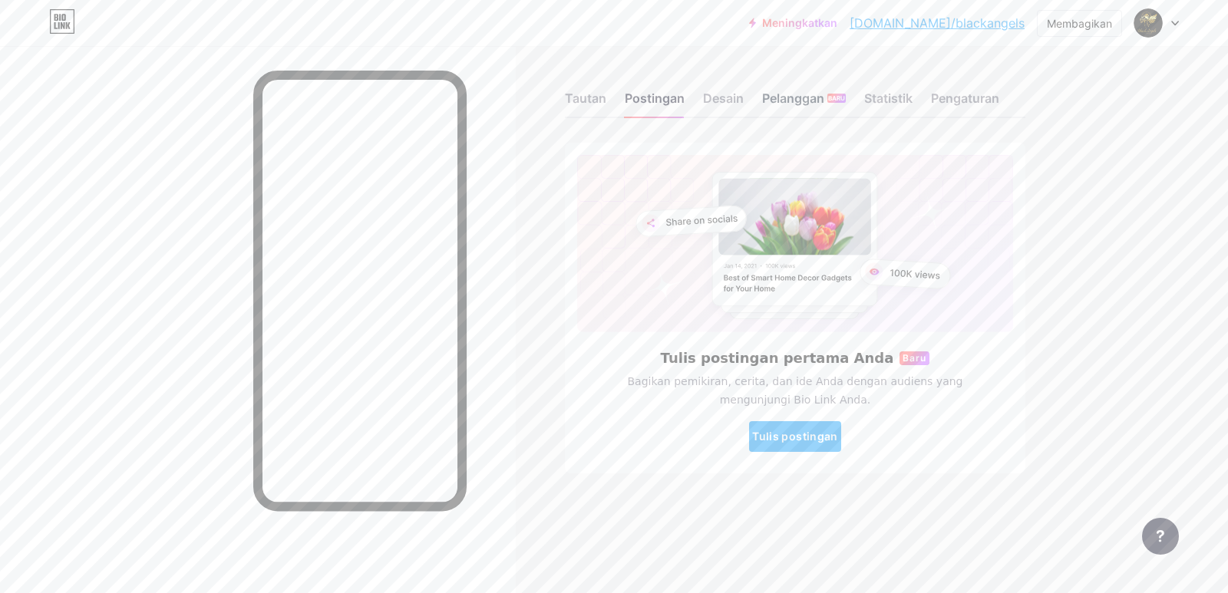
click at [785, 94] on font "Pelanggan" at bounding box center [793, 98] width 62 height 15
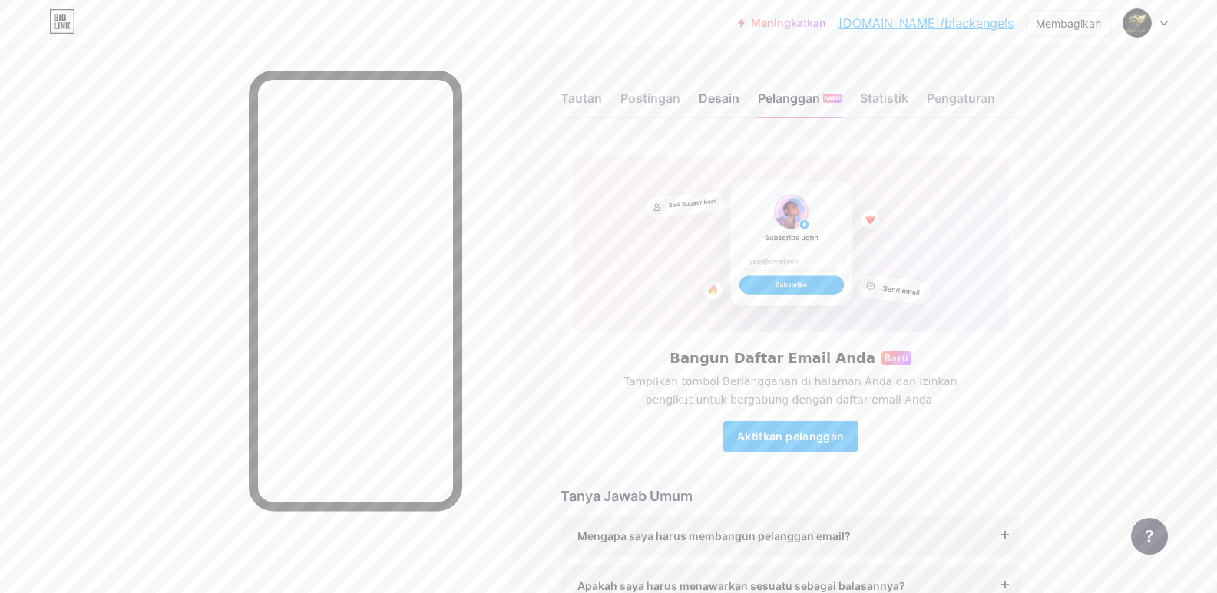
click at [736, 99] on font "Desain" at bounding box center [719, 98] width 41 height 15
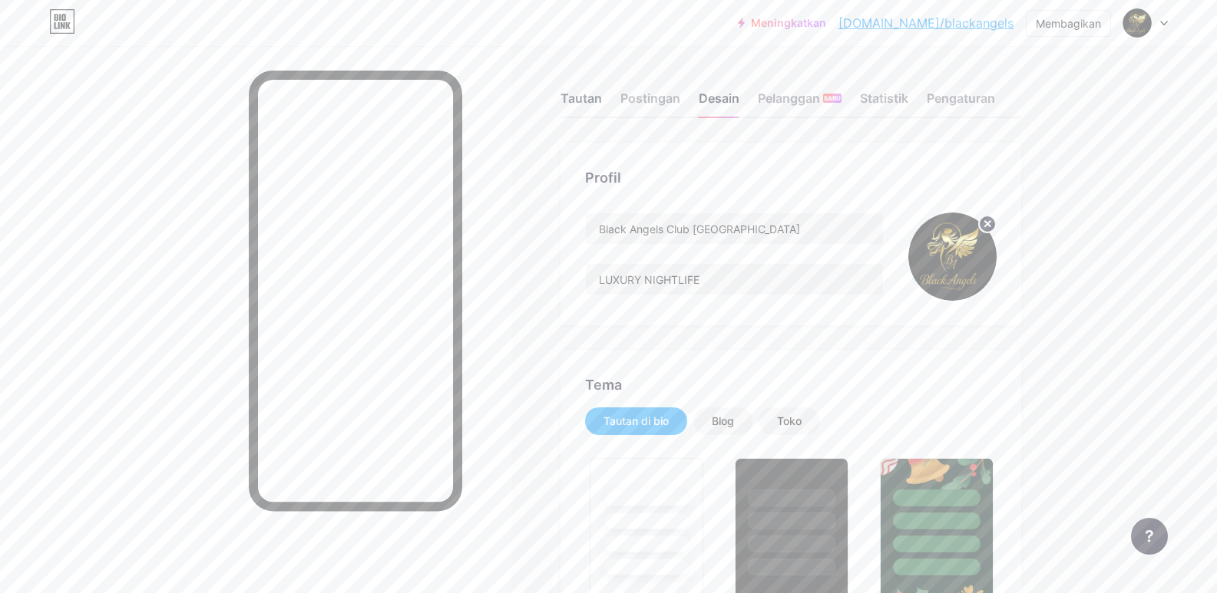
click at [585, 97] on font "Tautan" at bounding box center [580, 98] width 41 height 15
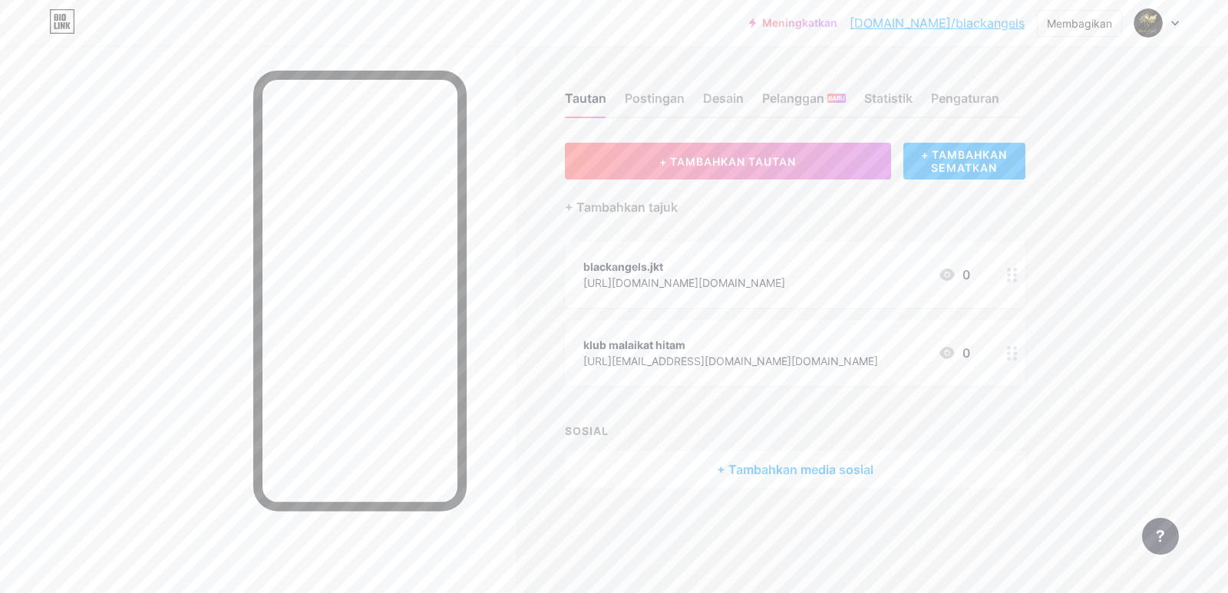
click at [1019, 276] on div at bounding box center [1013, 275] width 26 height 66
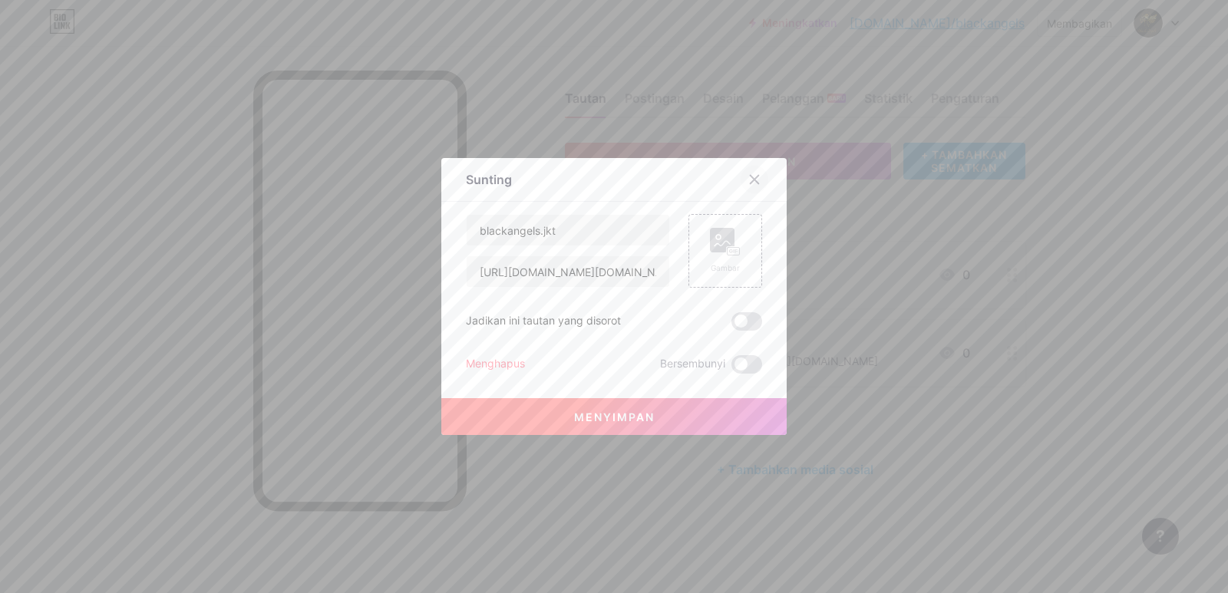
click at [749, 174] on icon at bounding box center [755, 180] width 12 height 12
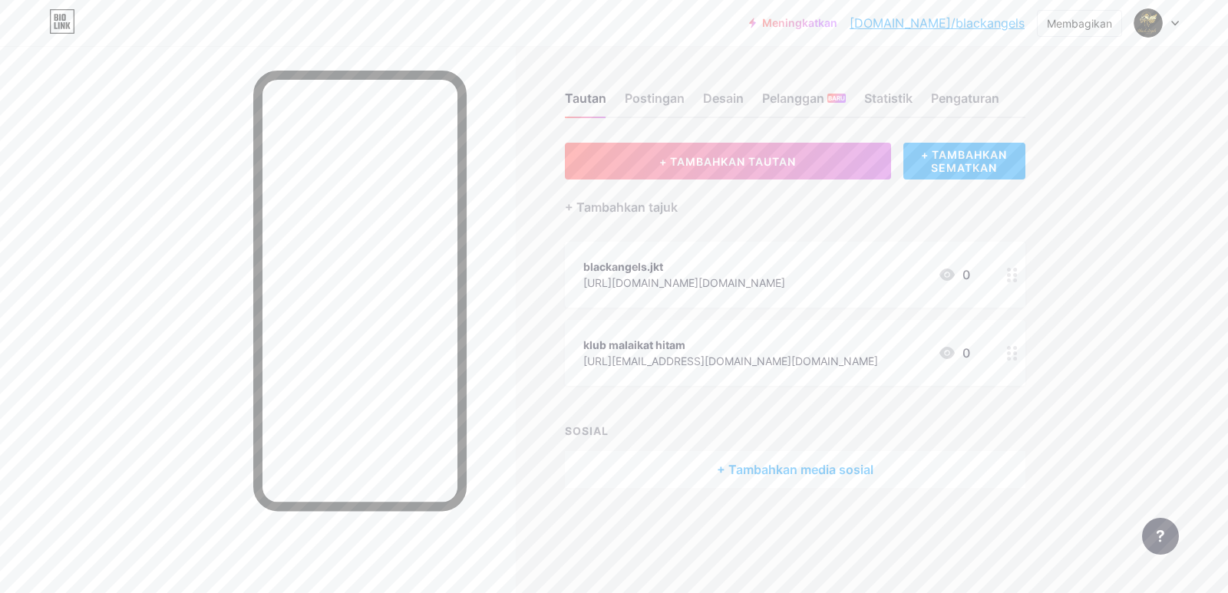
click at [1010, 274] on circle at bounding box center [1009, 275] width 4 height 4
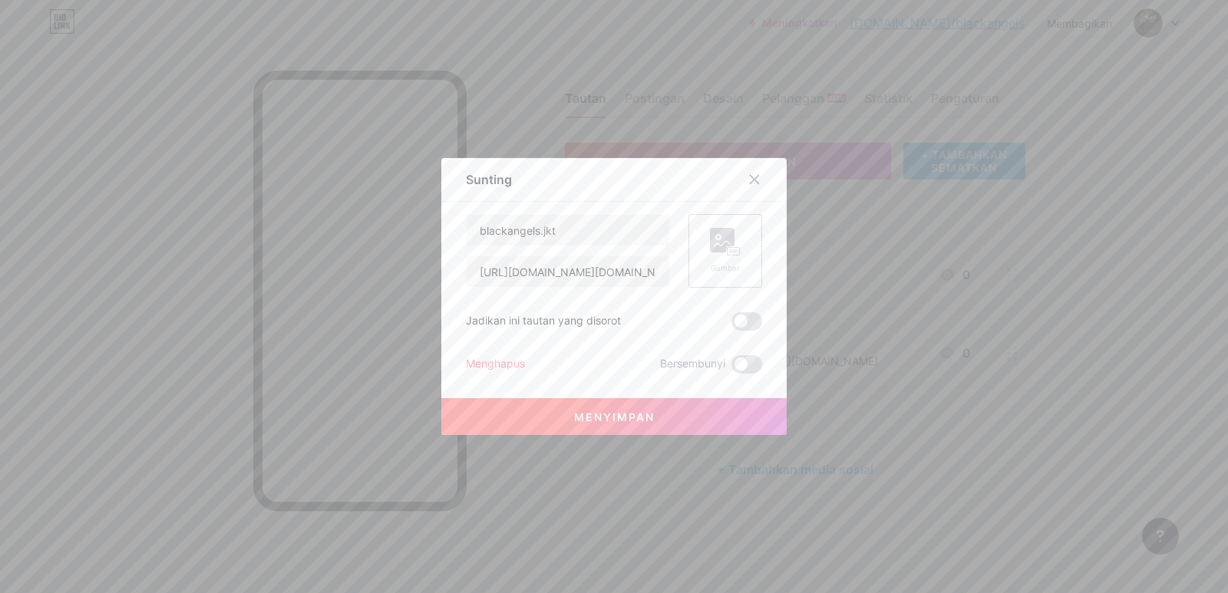
click at [734, 250] on rect at bounding box center [734, 252] width 12 height 8
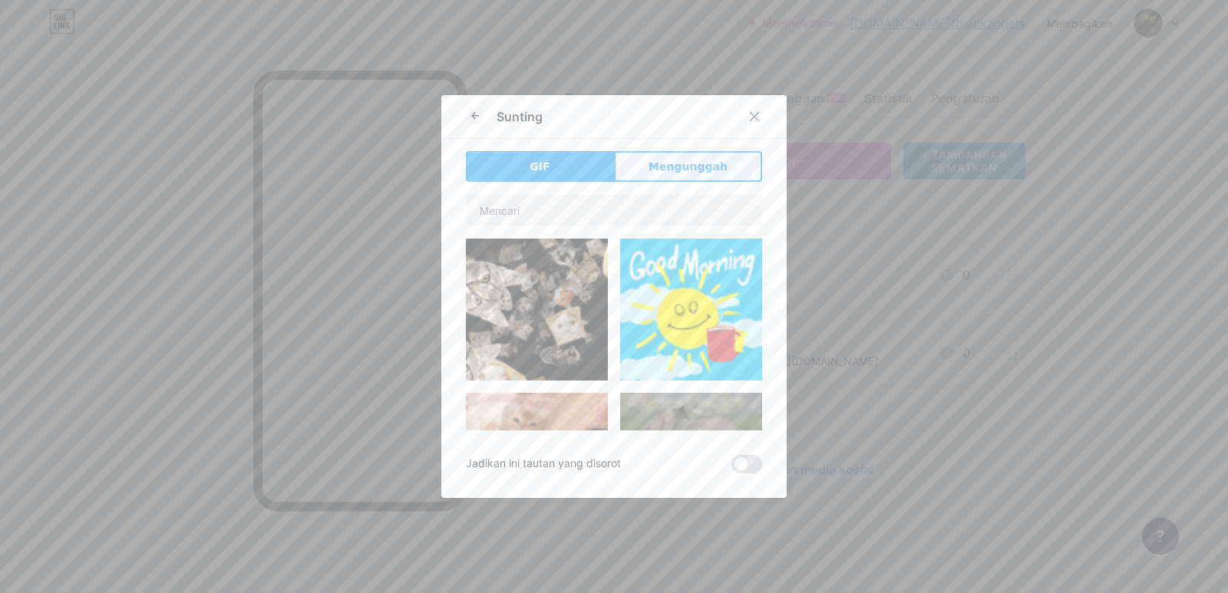
click at [652, 164] on font "Mengunggah" at bounding box center [688, 166] width 79 height 12
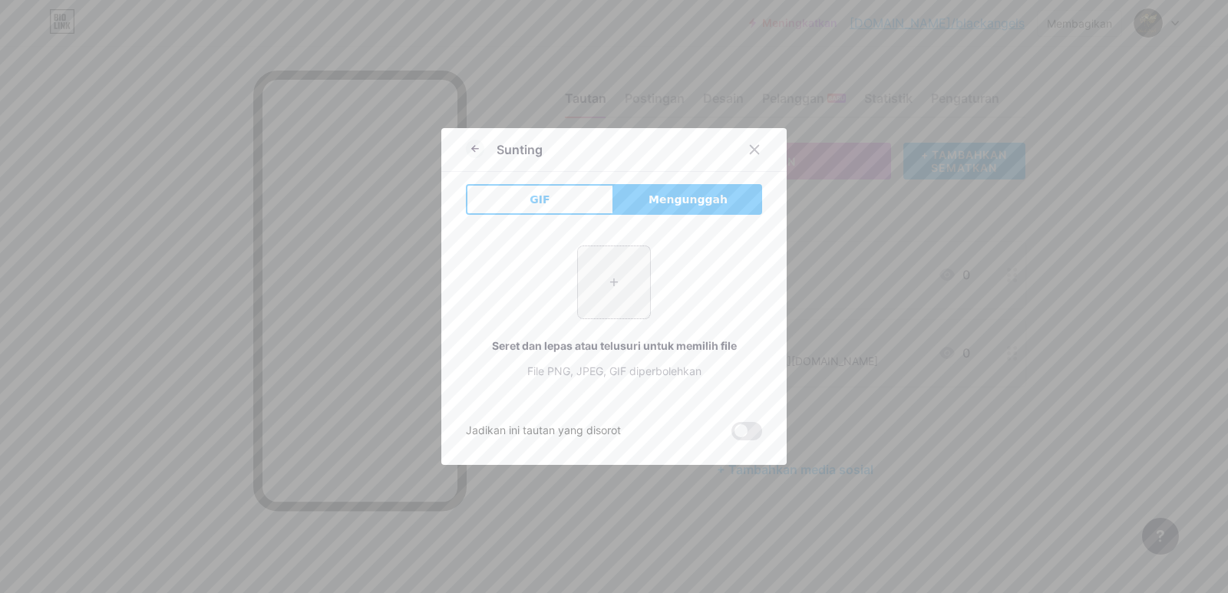
click at [614, 281] on input "file" at bounding box center [614, 282] width 72 height 72
type input "C:\fakepath\—Pngtree—instagram logo icon_3588821.png"
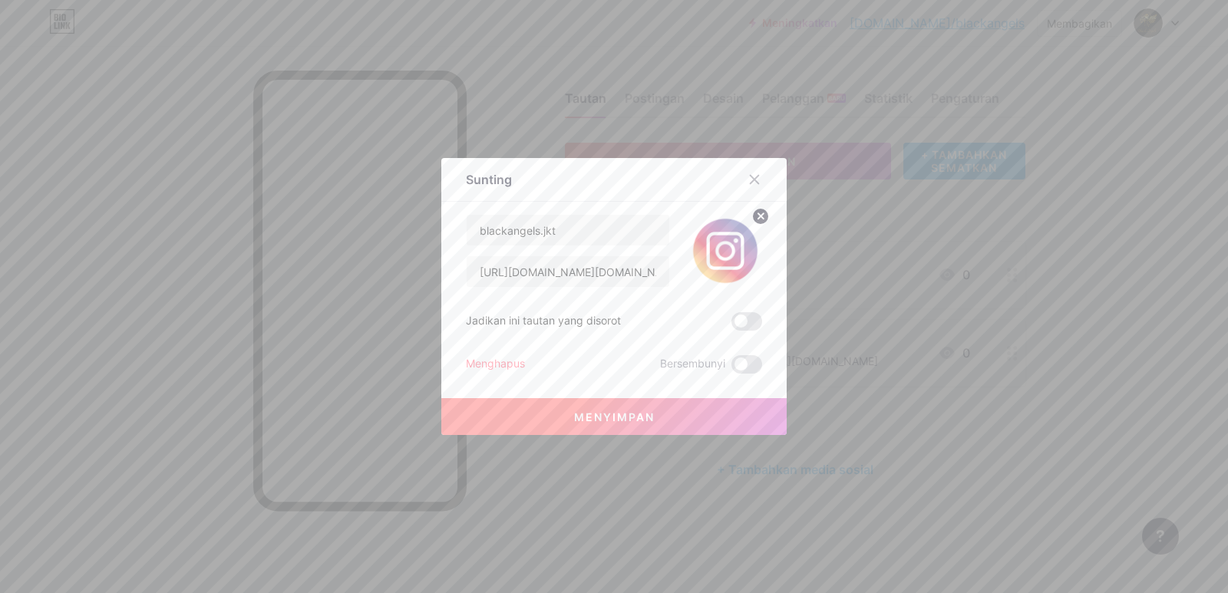
click at [647, 417] on font "Menyimpan" at bounding box center [614, 417] width 81 height 13
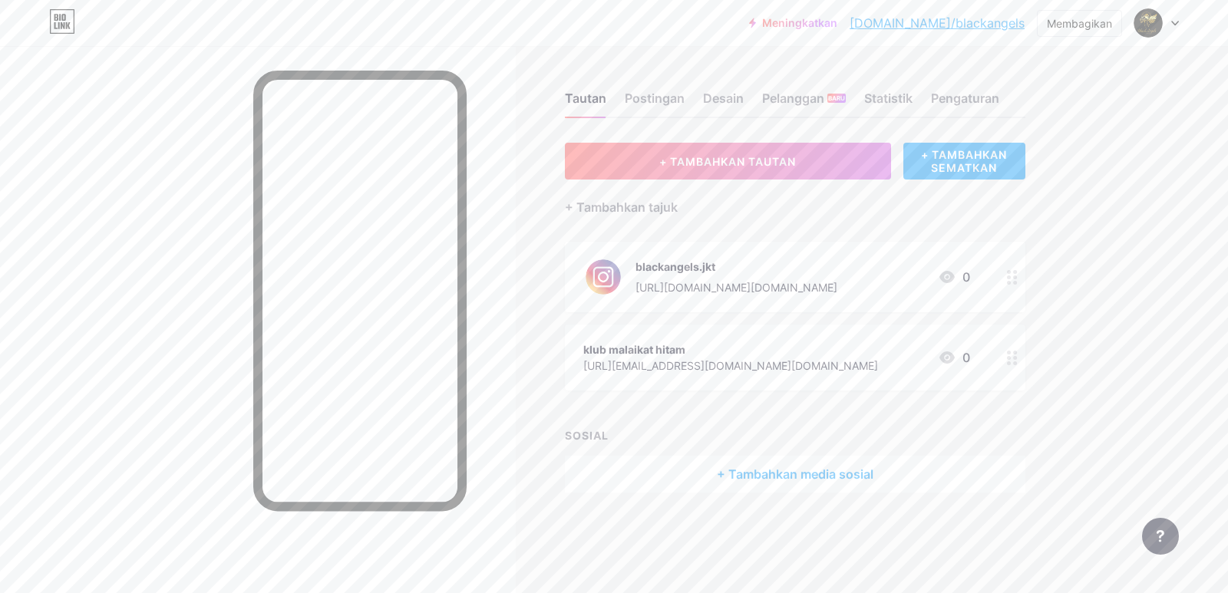
click at [1010, 358] on circle at bounding box center [1009, 358] width 4 height 4
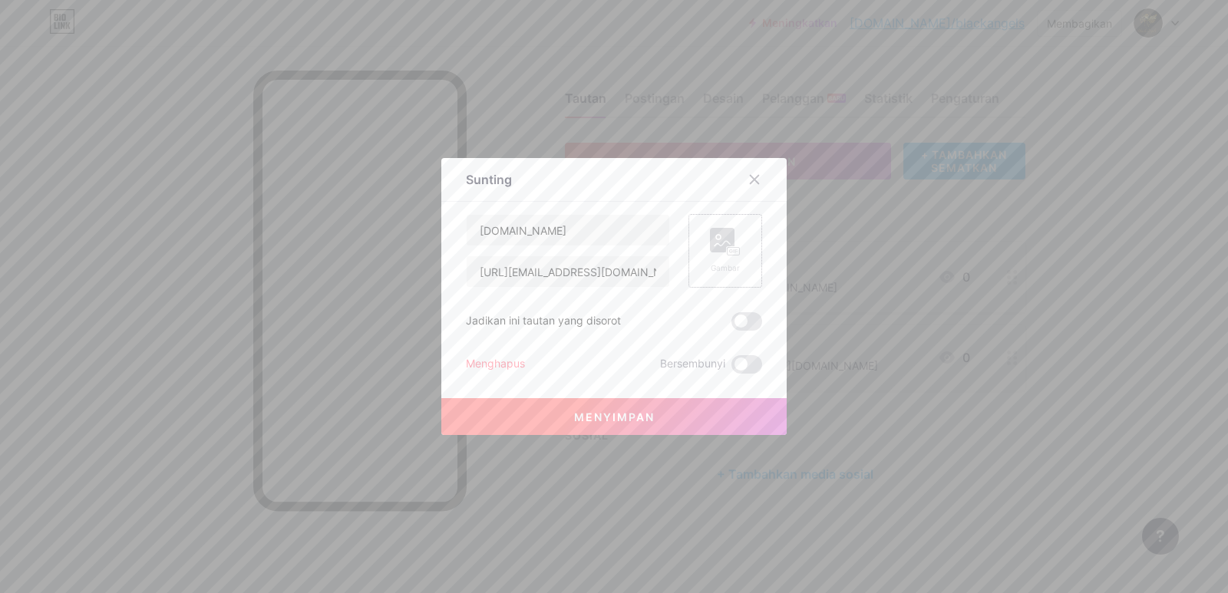
click at [714, 247] on rect at bounding box center [722, 240] width 25 height 25
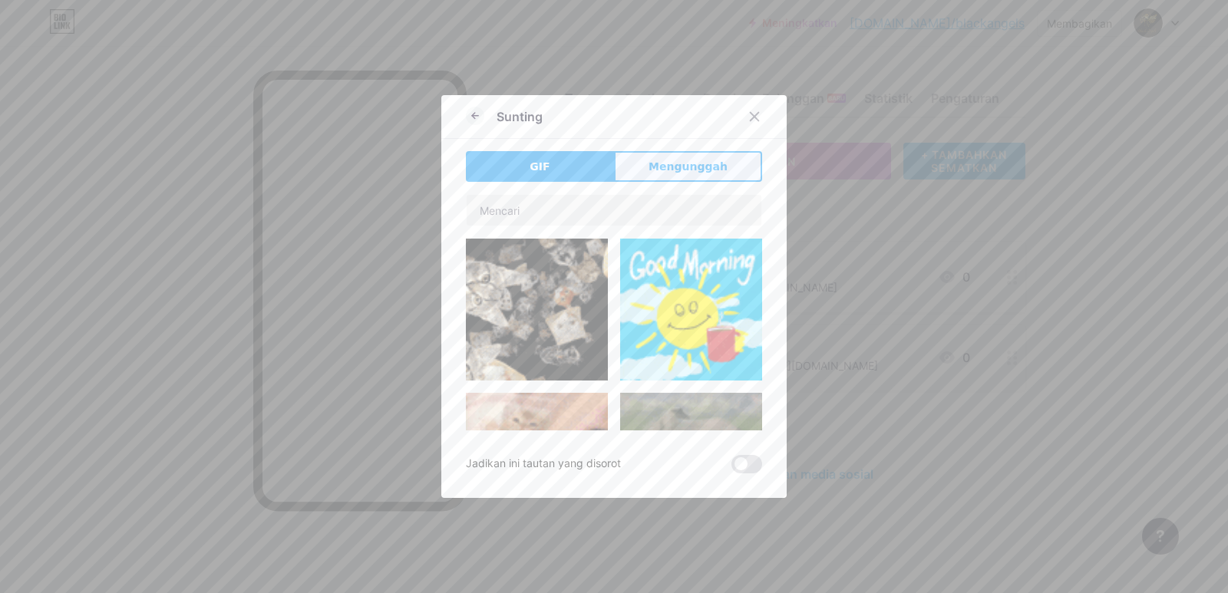
click at [654, 167] on font "Mengunggah" at bounding box center [688, 166] width 79 height 12
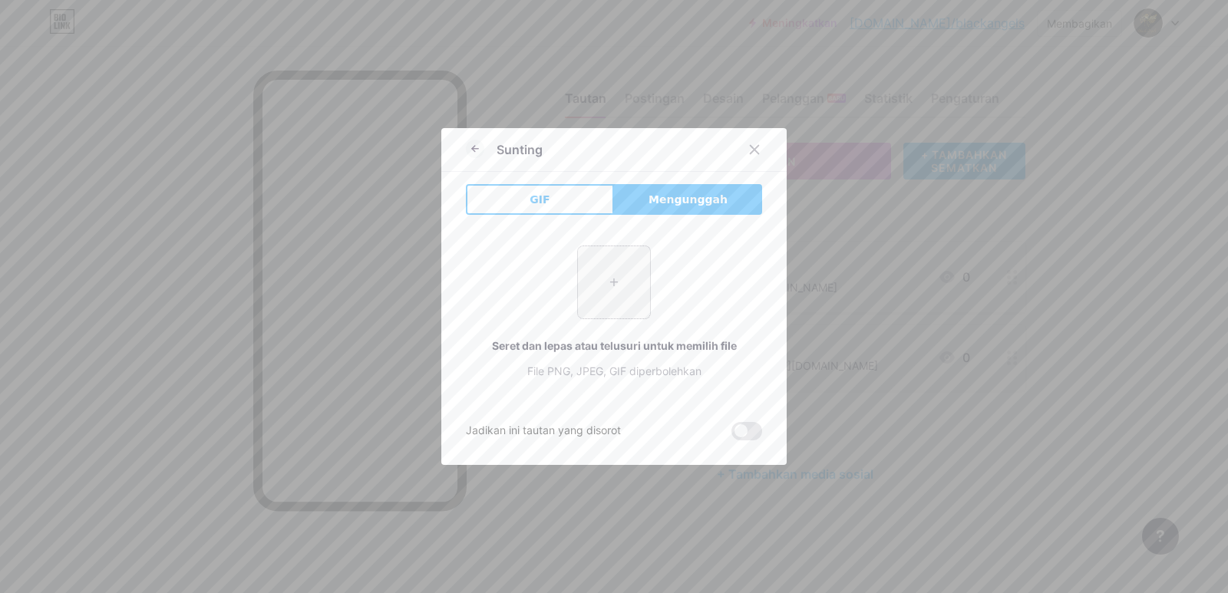
click at [601, 282] on input "file" at bounding box center [614, 282] width 72 height 72
type input "C:\fakepath\pngwing.com.png"
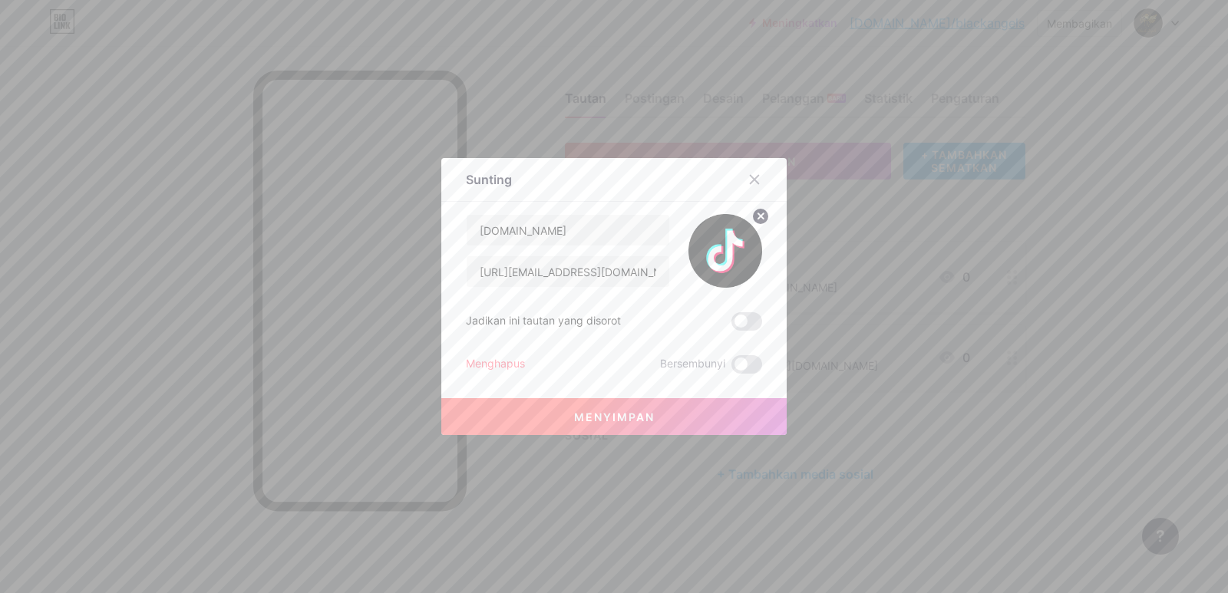
click at [640, 415] on font "Menyimpan" at bounding box center [614, 417] width 81 height 13
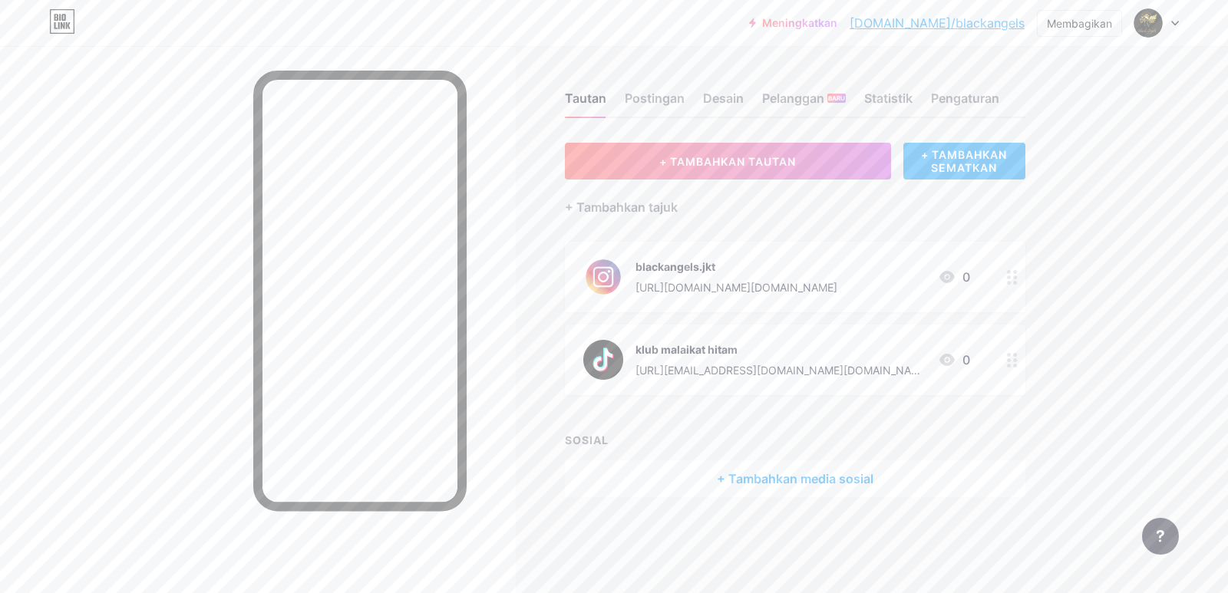
click at [767, 480] on font "+ Tambahkan media sosial" at bounding box center [795, 478] width 157 height 15
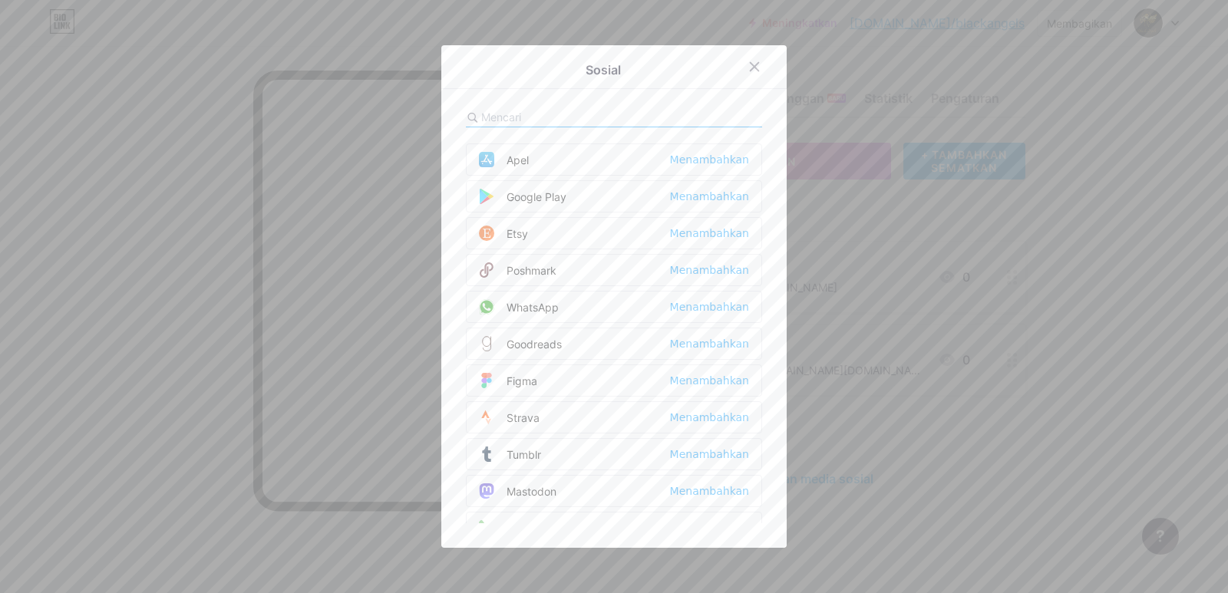
scroll to position [1305, 0]
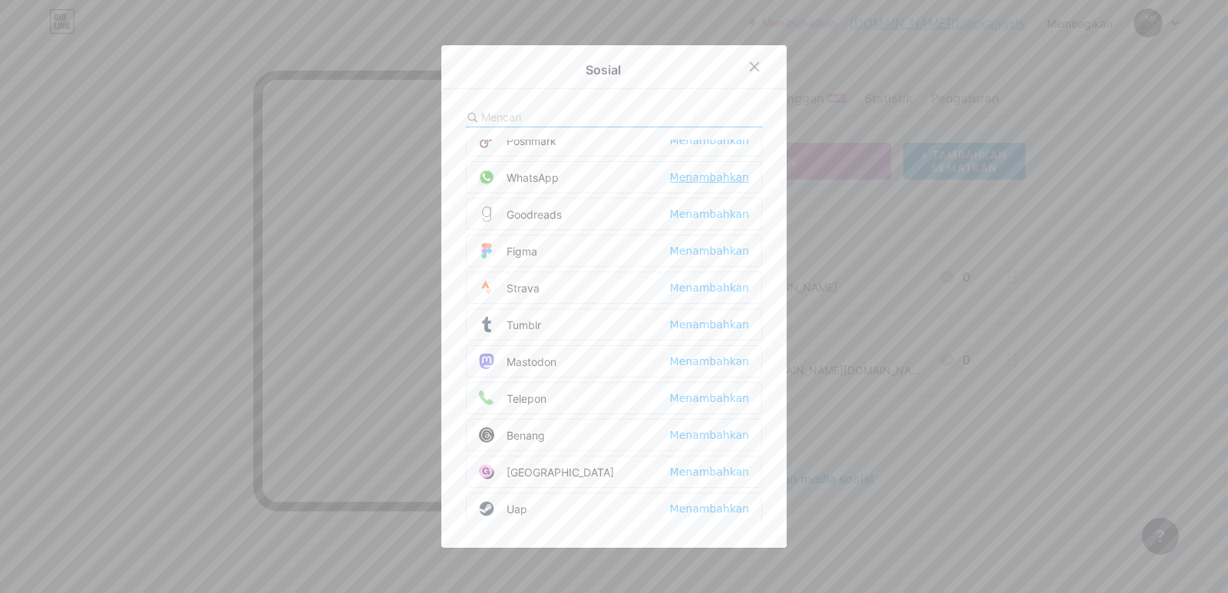
click at [712, 175] on font "Menambahkan" at bounding box center [709, 177] width 79 height 12
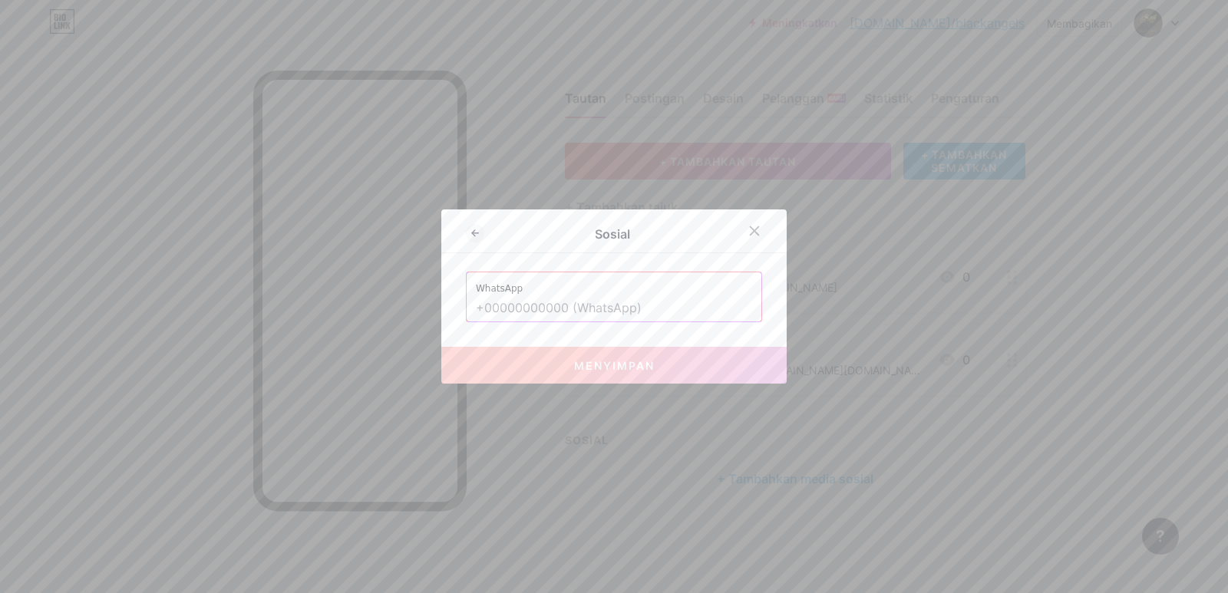
click at [543, 306] on input "text" at bounding box center [614, 309] width 276 height 26
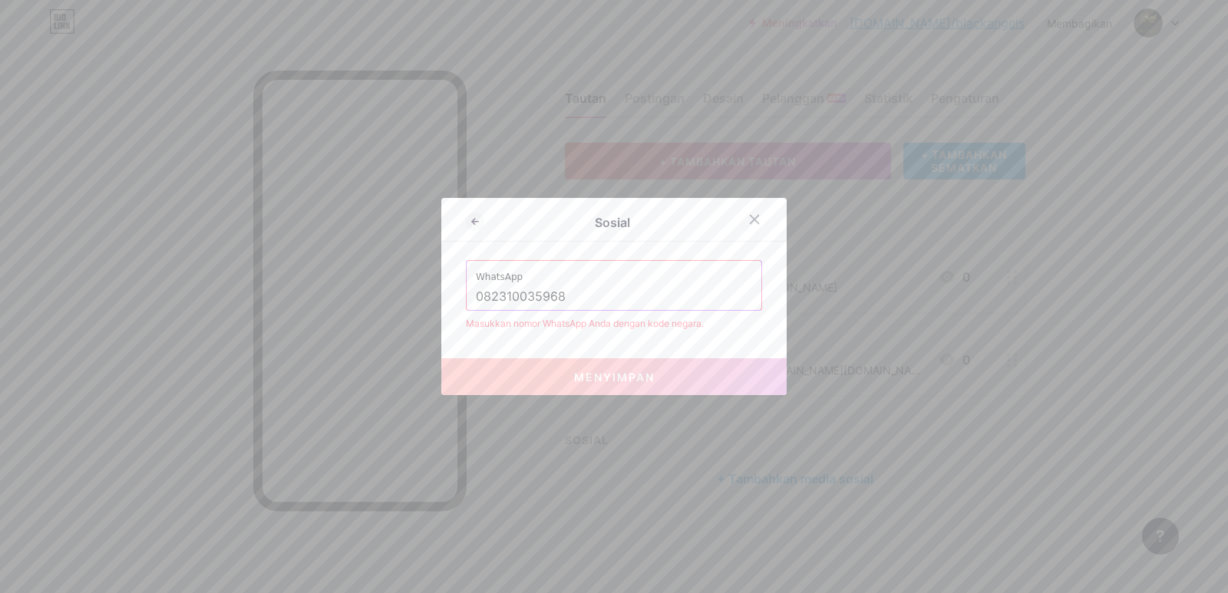
click at [476, 298] on input "082310035968" at bounding box center [614, 297] width 276 height 26
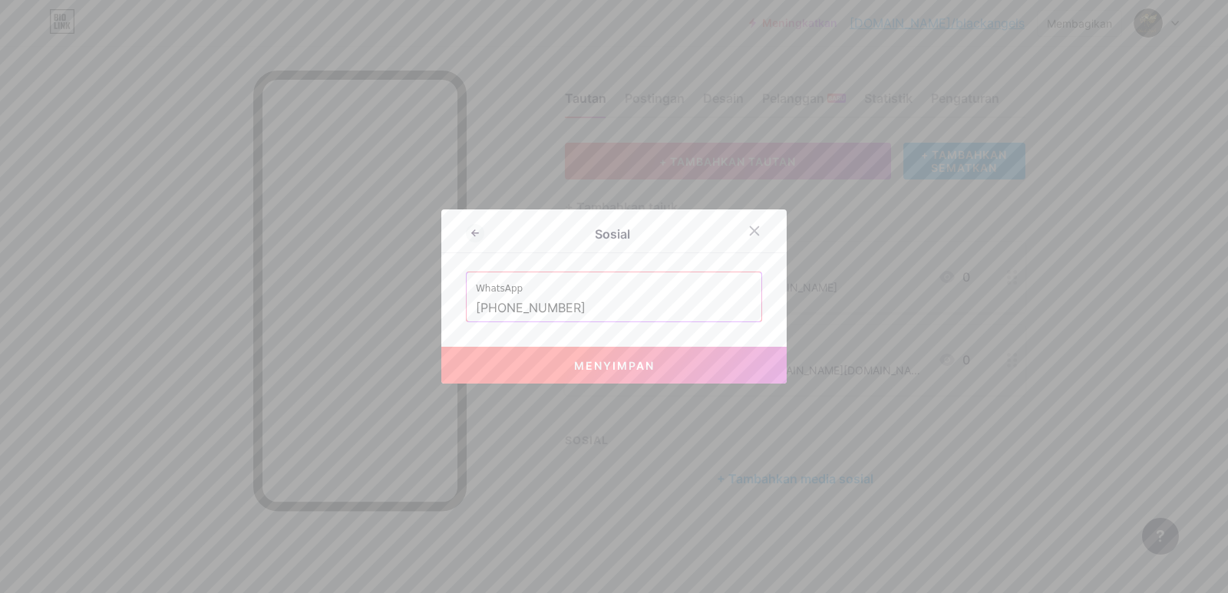
click at [566, 351] on button "Menyimpan" at bounding box center [613, 365] width 345 height 37
type input "[URL][DOMAIN_NAME][PHONE_NUMBER]"
click at [749, 230] on icon at bounding box center [755, 231] width 12 height 12
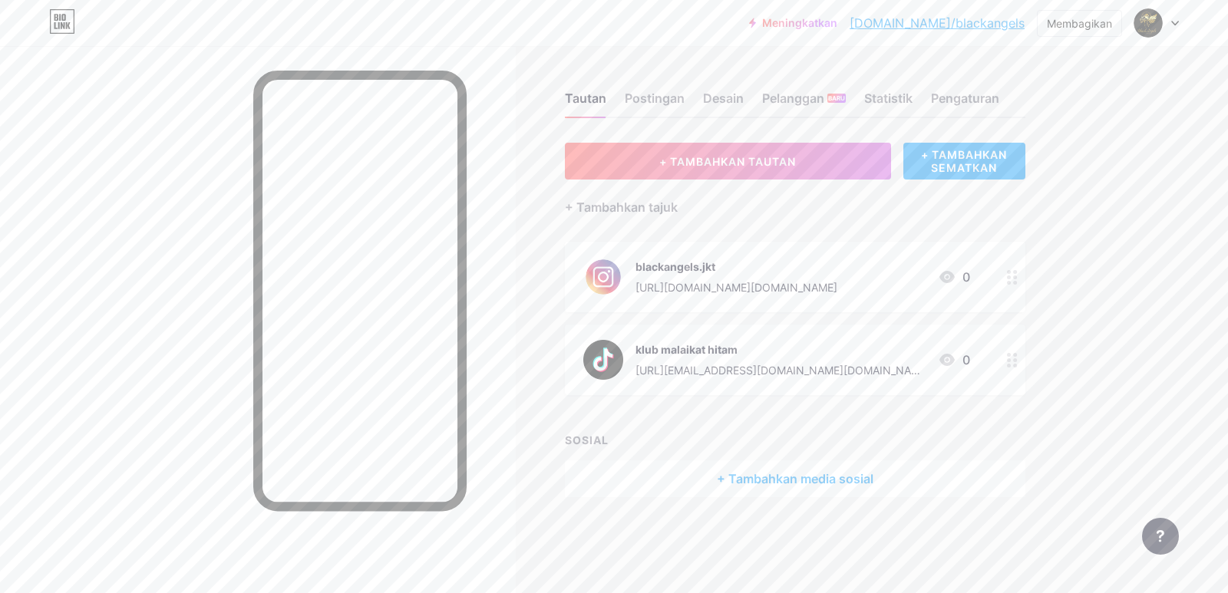
click at [838, 482] on font "+ Tambahkan media sosial" at bounding box center [795, 478] width 157 height 15
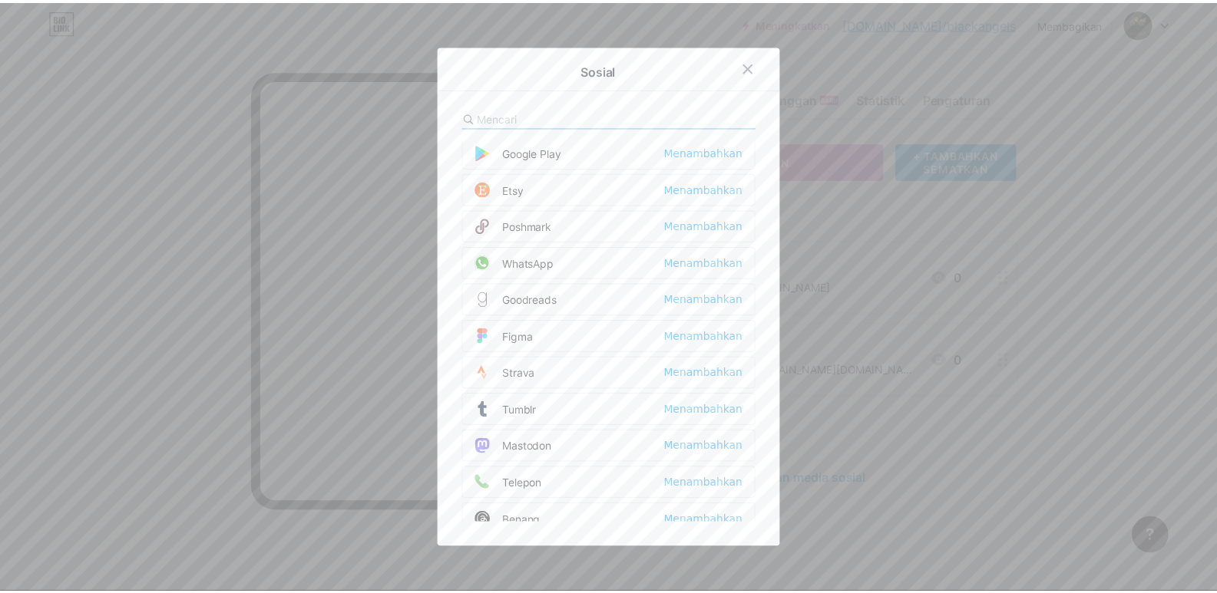
scroll to position [1228, 0]
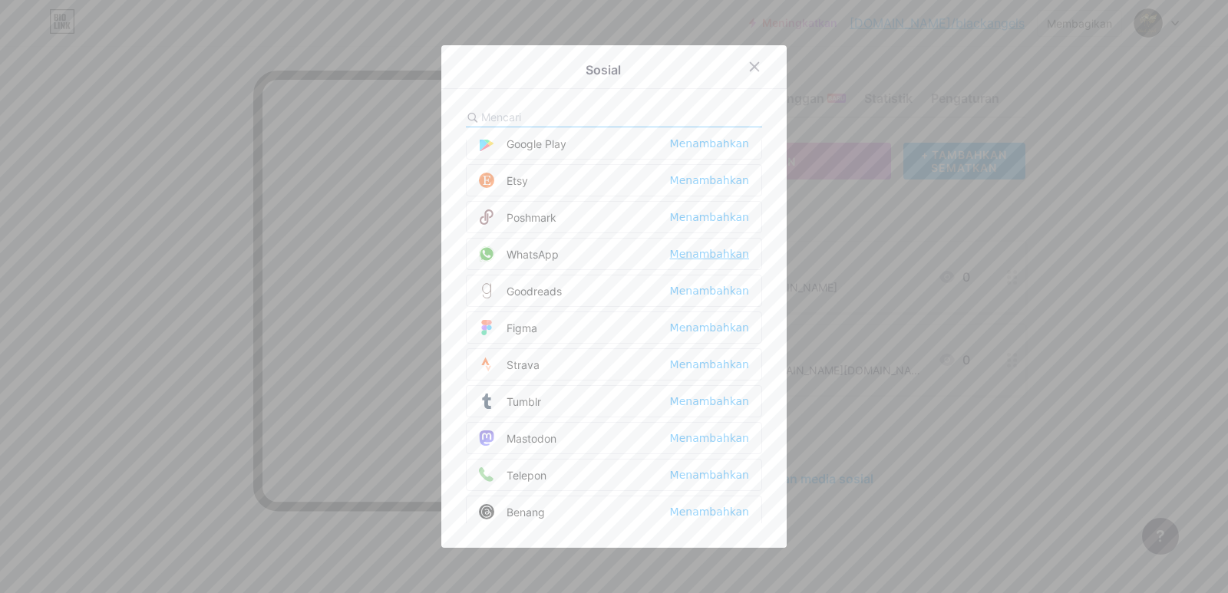
click at [680, 251] on font "Menambahkan" at bounding box center [709, 254] width 79 height 12
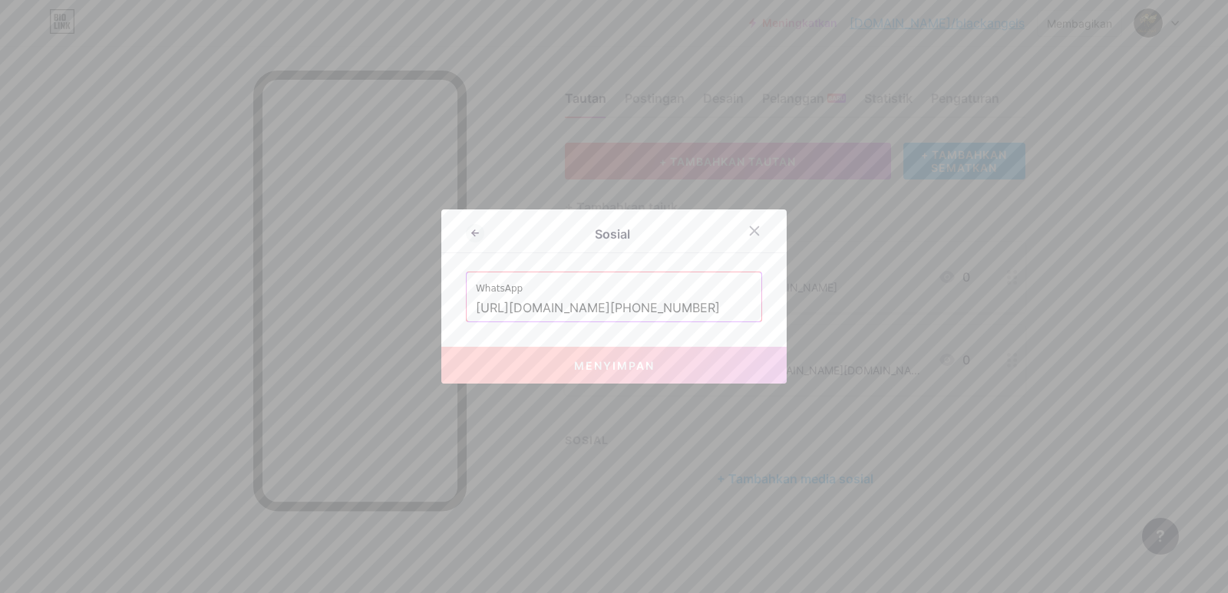
click at [551, 312] on input "[URL][DOMAIN_NAME][PHONE_NUMBER]" at bounding box center [614, 309] width 276 height 26
click at [579, 362] on font "Menyimpan" at bounding box center [614, 365] width 81 height 13
drag, startPoint x: 556, startPoint y: 309, endPoint x: 415, endPoint y: 296, distance: 141.9
click at [415, 296] on div "Sosial WhatsApp [URL][DOMAIN_NAME][PHONE_NUMBER] Menyimpan" at bounding box center [614, 296] width 1228 height 593
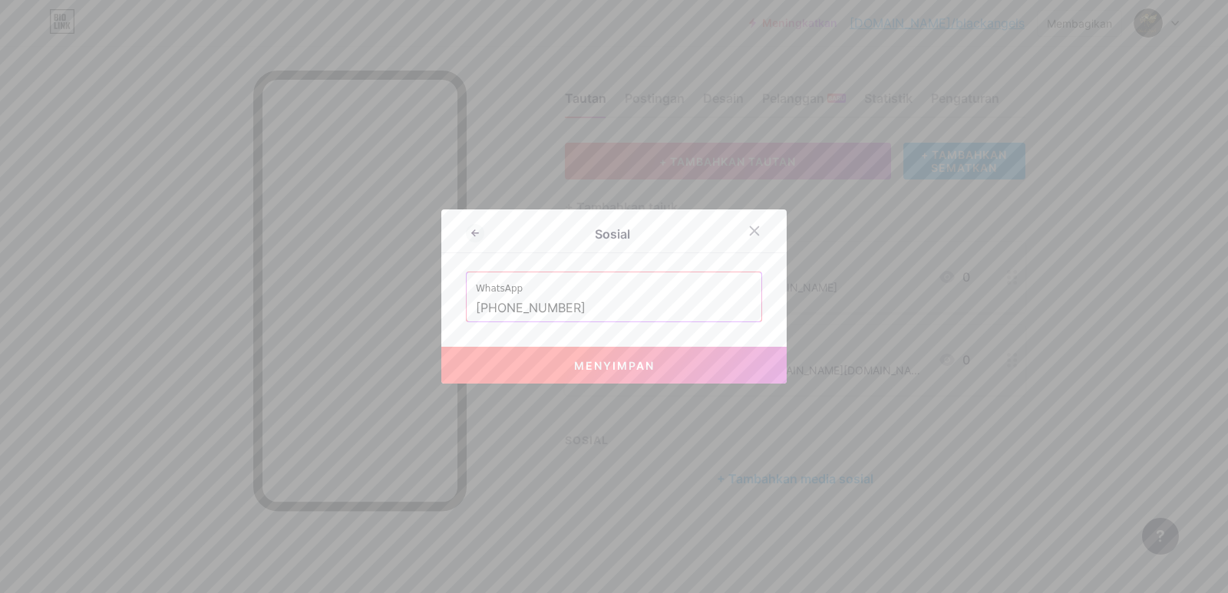
click at [543, 367] on button "Menyimpan" at bounding box center [613, 365] width 345 height 37
type input "[URL][DOMAIN_NAME][PHONE_NUMBER]"
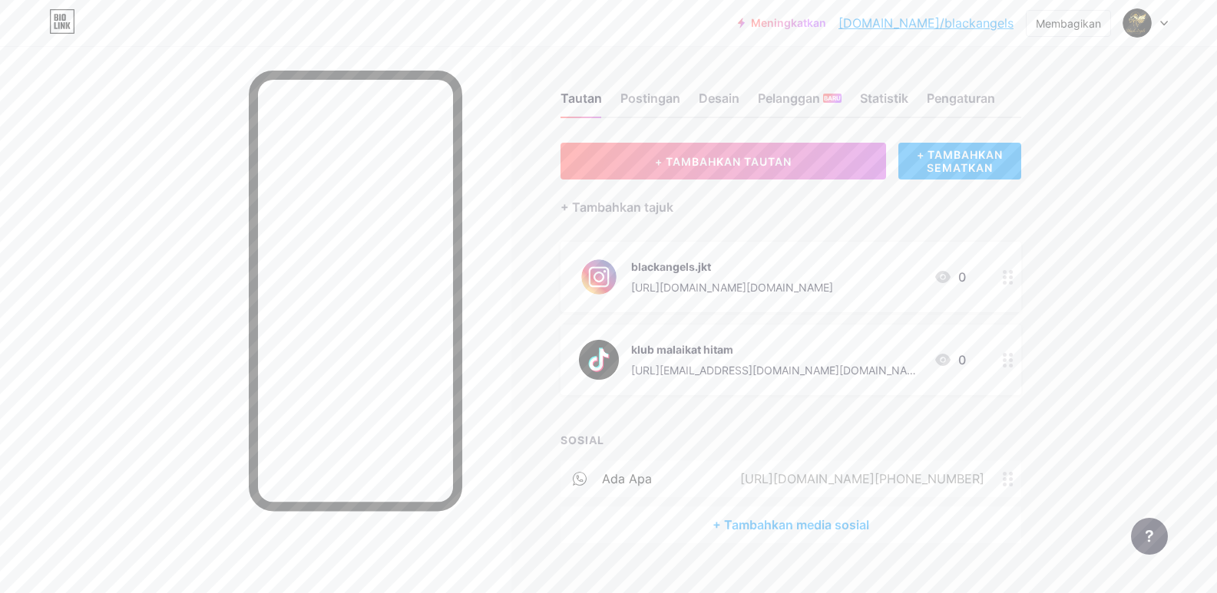
click at [666, 477] on div "ada apa [URL][DOMAIN_NAME][PHONE_NUMBER]" at bounding box center [790, 479] width 461 height 37
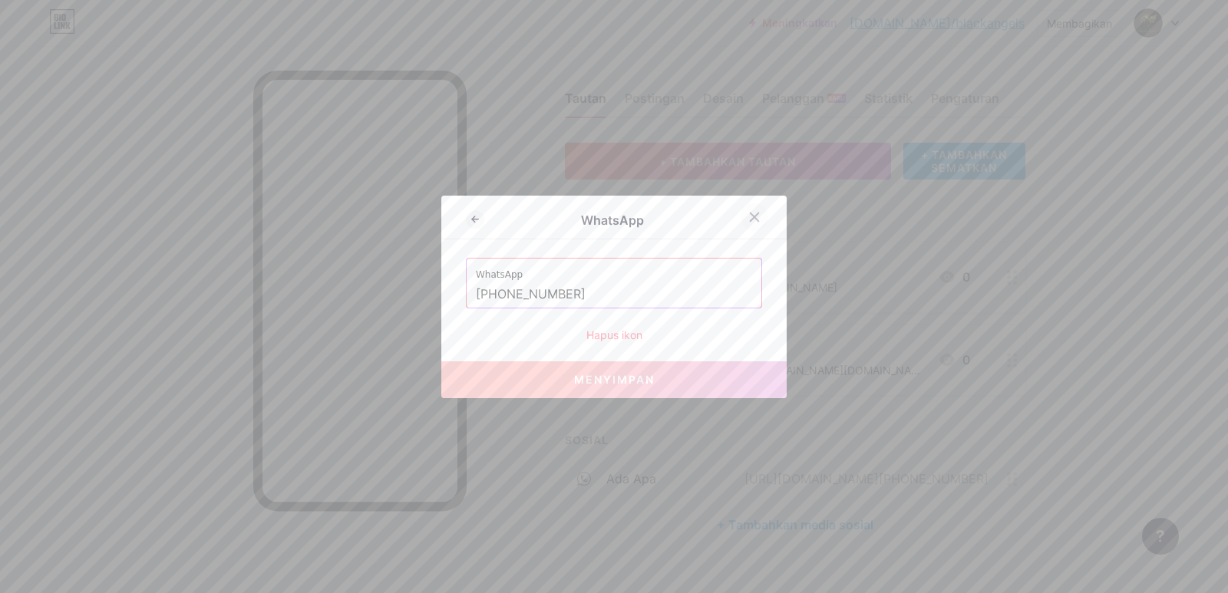
click at [751, 221] on icon at bounding box center [755, 217] width 12 height 12
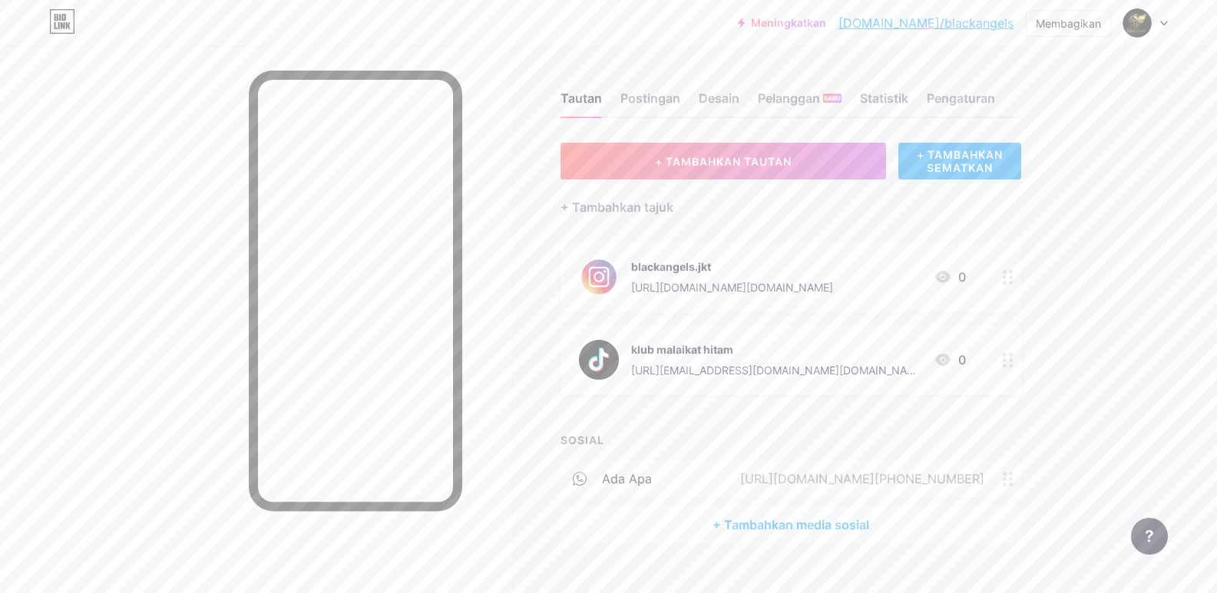
click at [1011, 480] on icon at bounding box center [1008, 479] width 11 height 15
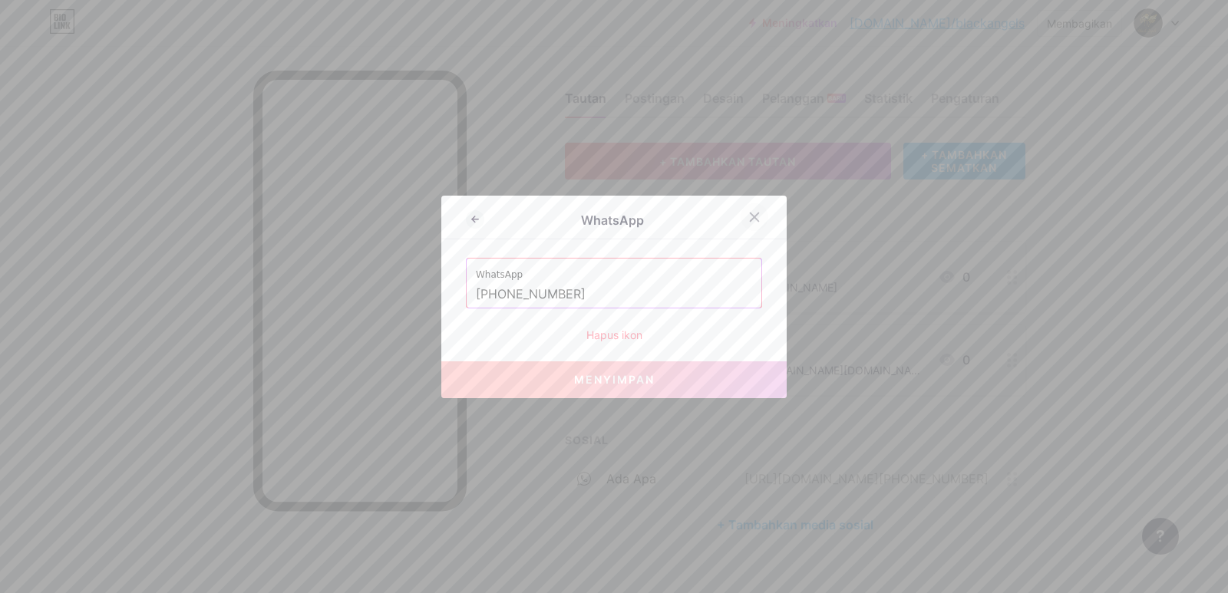
click at [760, 216] on div at bounding box center [755, 217] width 28 height 28
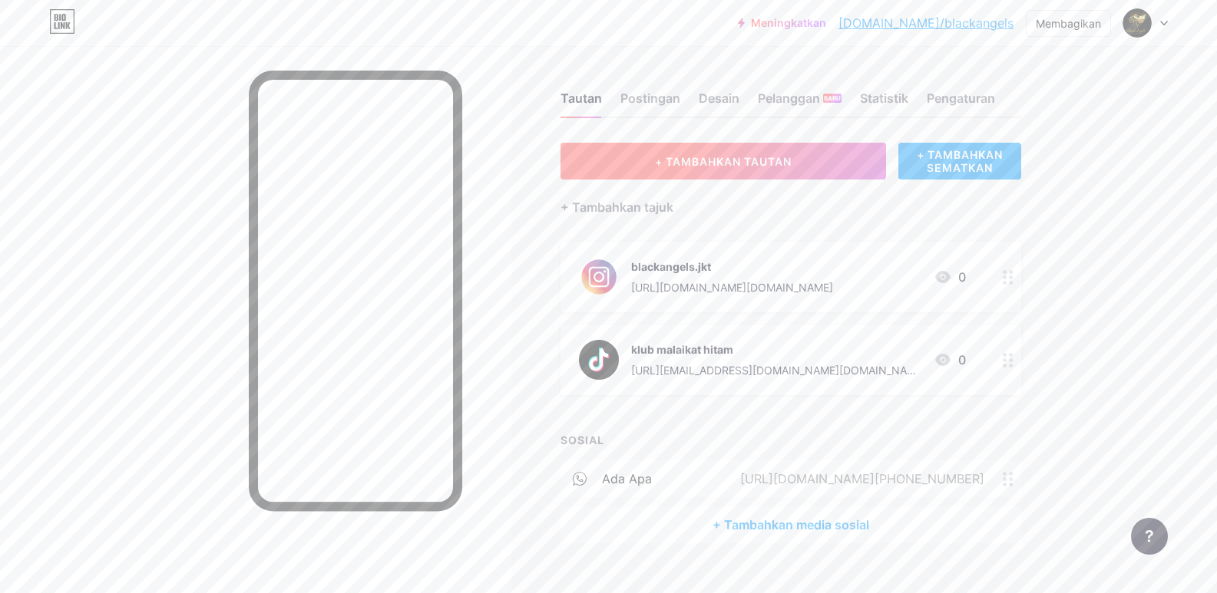
click at [778, 164] on font "+ TAMBAHKAN TAUTAN" at bounding box center [723, 161] width 137 height 13
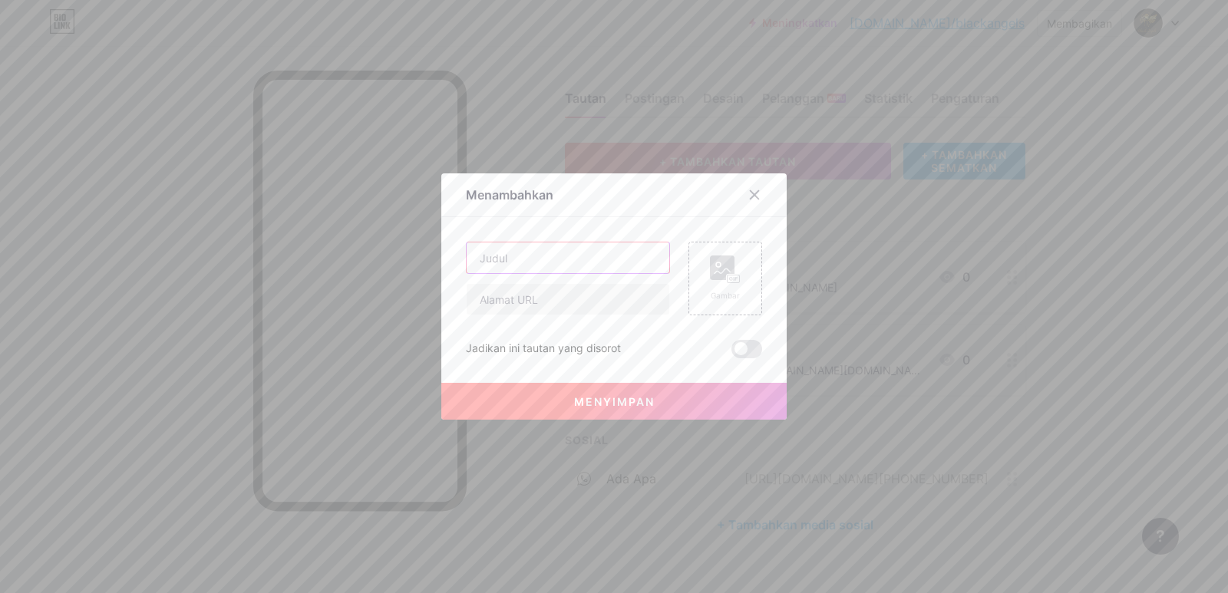
click at [570, 264] on input "text" at bounding box center [568, 258] width 203 height 31
type input "M"
drag, startPoint x: 537, startPoint y: 225, endPoint x: 585, endPoint y: 171, distance: 72.3
click at [554, 153] on div "Menambahkan Isi YouTube Putar video YouTube tanpa meninggalkan halaman Anda. ME…" at bounding box center [614, 296] width 1228 height 593
click at [567, 263] on input "Reservatio" at bounding box center [568, 258] width 203 height 31
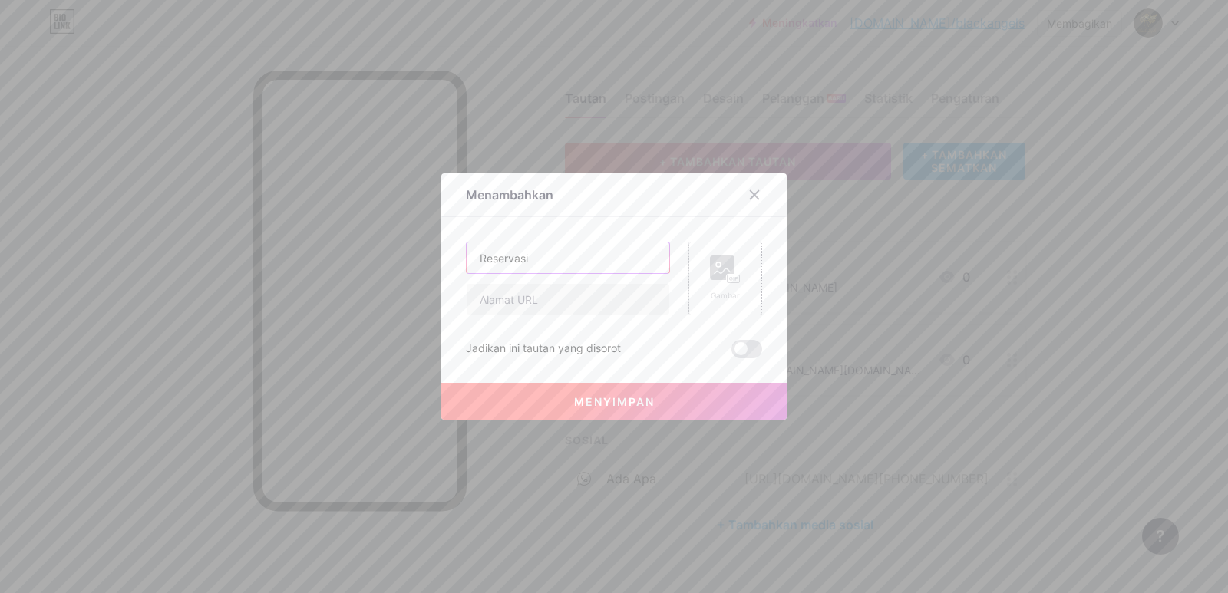
type input "Reservasi"
click at [735, 283] on rect at bounding box center [734, 279] width 14 height 9
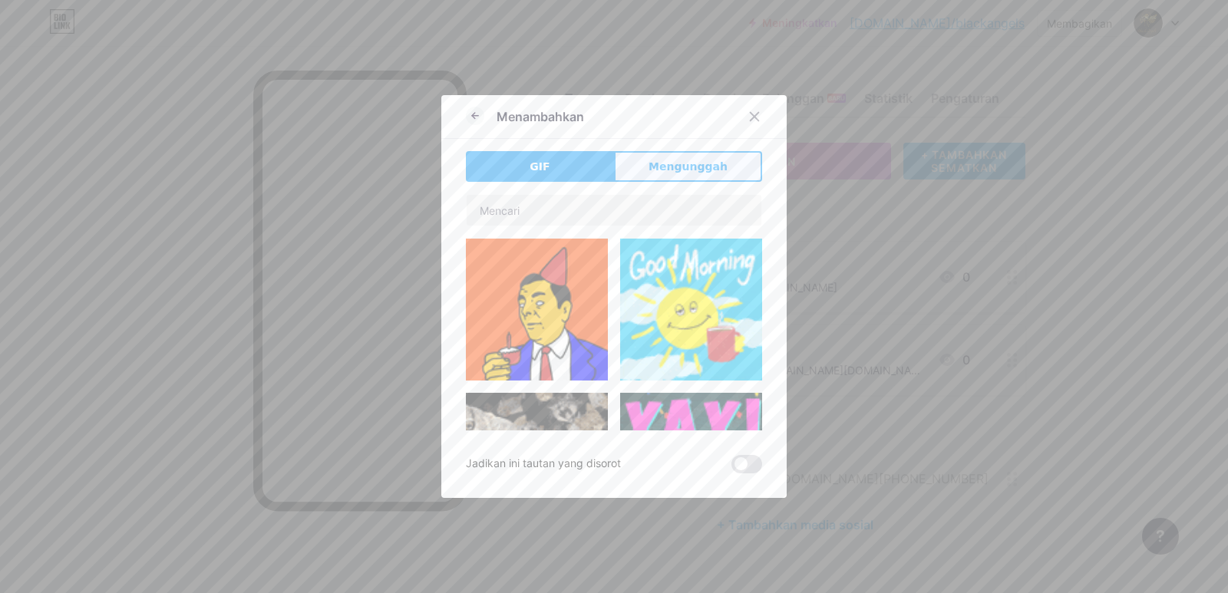
click at [666, 153] on button "Mengunggah" at bounding box center [688, 166] width 148 height 31
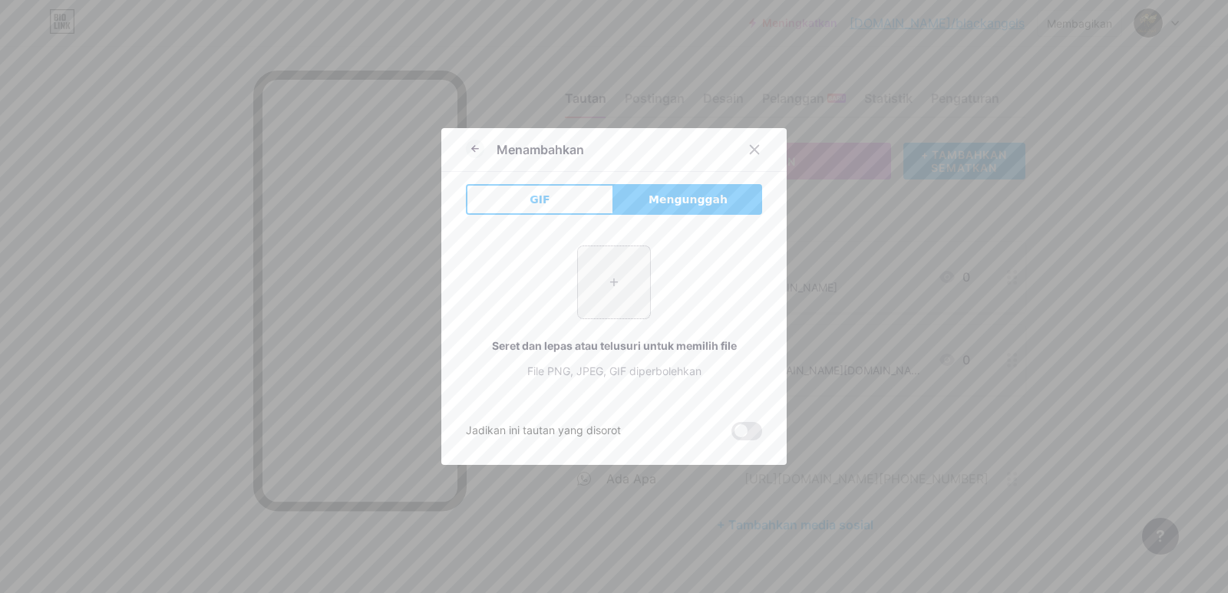
click at [602, 283] on input "file" at bounding box center [614, 282] width 72 height 72
type input "C:\fakepath\[DOMAIN_NAME] (2).png"
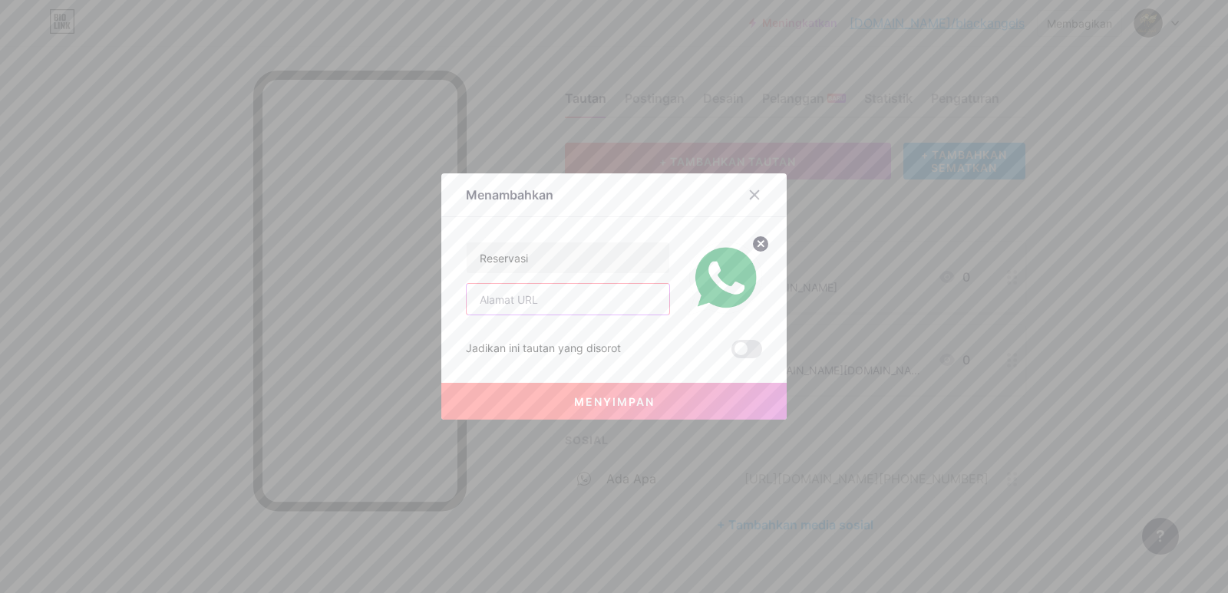
click at [531, 295] on input "text" at bounding box center [568, 299] width 203 height 31
paste input "[DOMAIN_NAME][URL]"
type input "[DOMAIN_NAME][URL]"
click at [597, 406] on font "Menyimpan" at bounding box center [614, 401] width 81 height 13
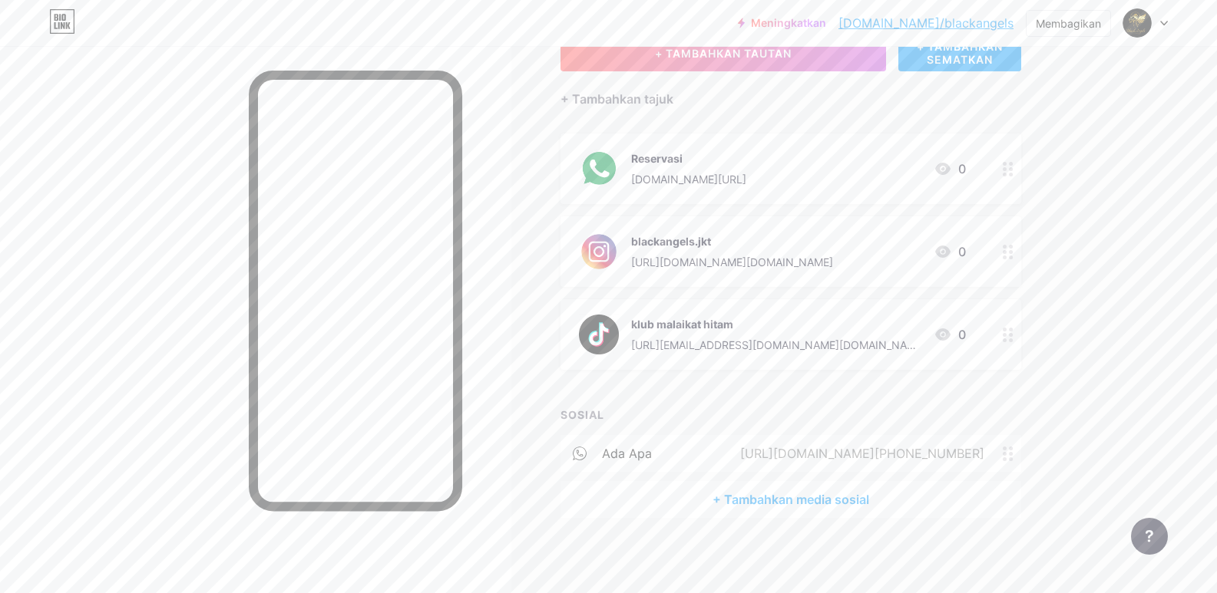
scroll to position [109, 0]
click at [1013, 453] on circle at bounding box center [1011, 453] width 4 height 4
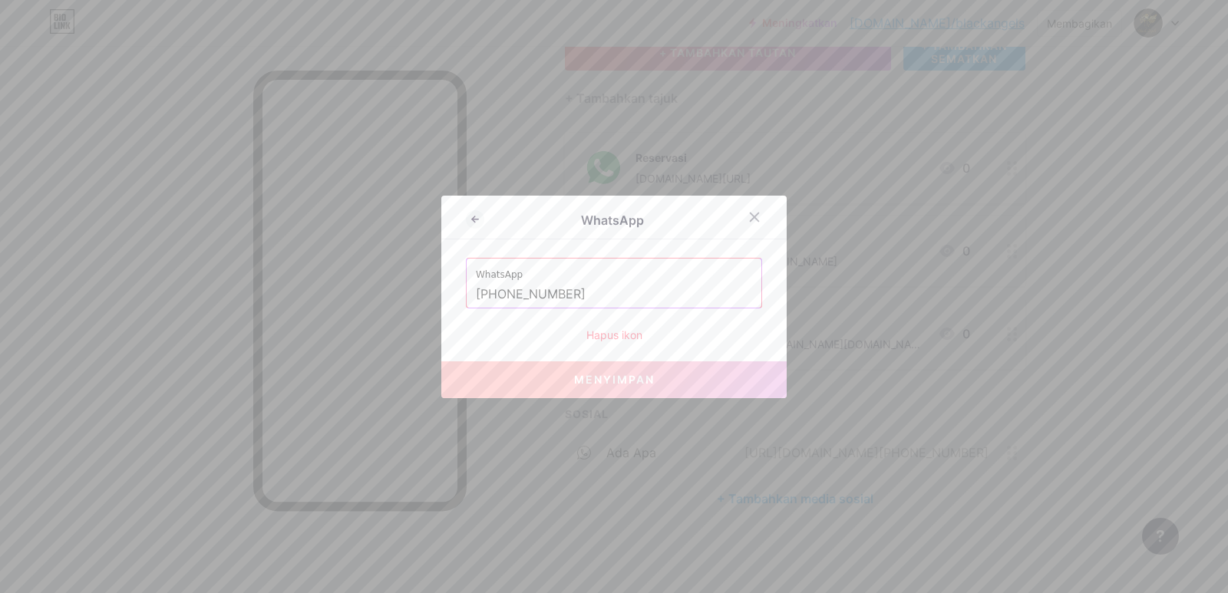
click at [601, 339] on font "Hapus ikon" at bounding box center [615, 335] width 56 height 13
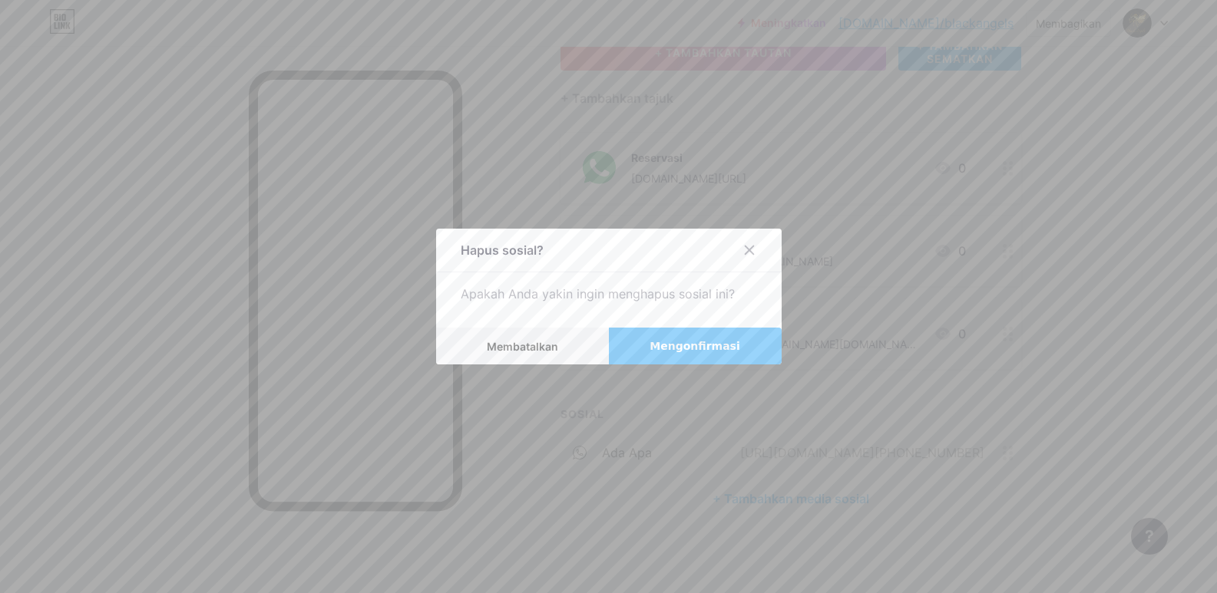
click at [650, 349] on button "Mengonfirmasi" at bounding box center [695, 346] width 173 height 37
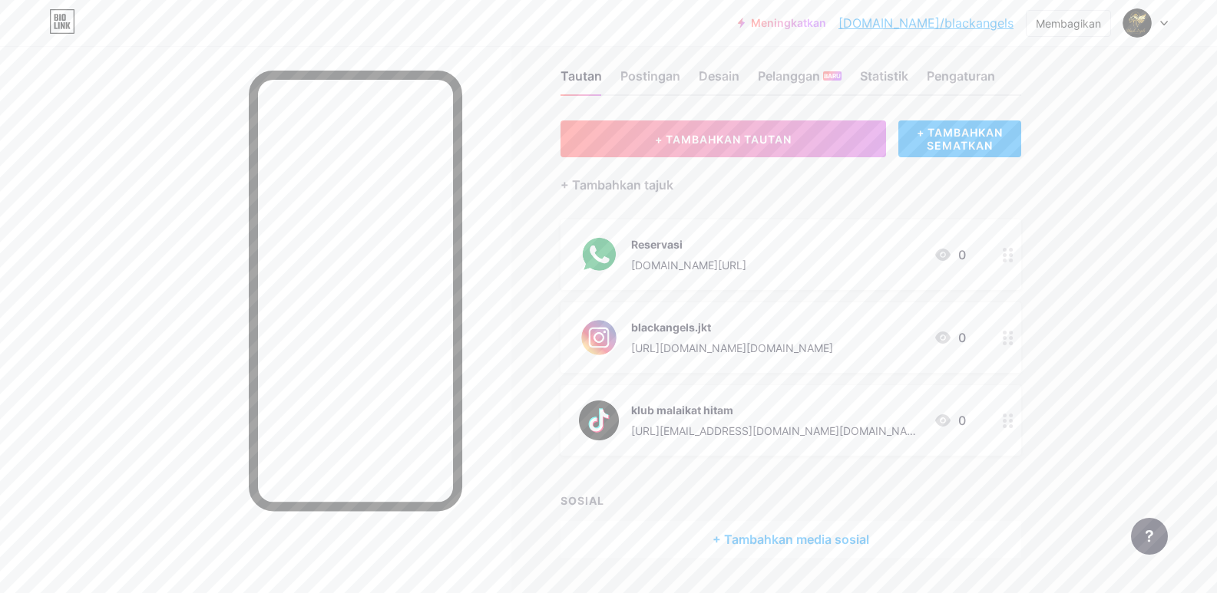
scroll to position [0, 0]
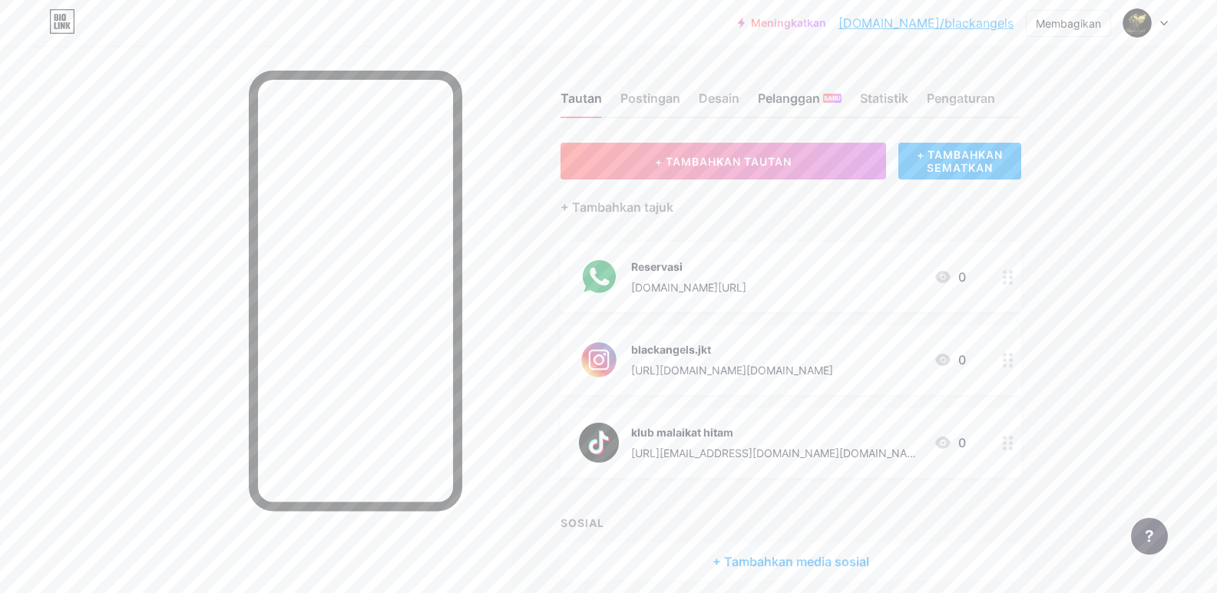
click at [772, 95] on font "Pelanggan" at bounding box center [789, 98] width 62 height 15
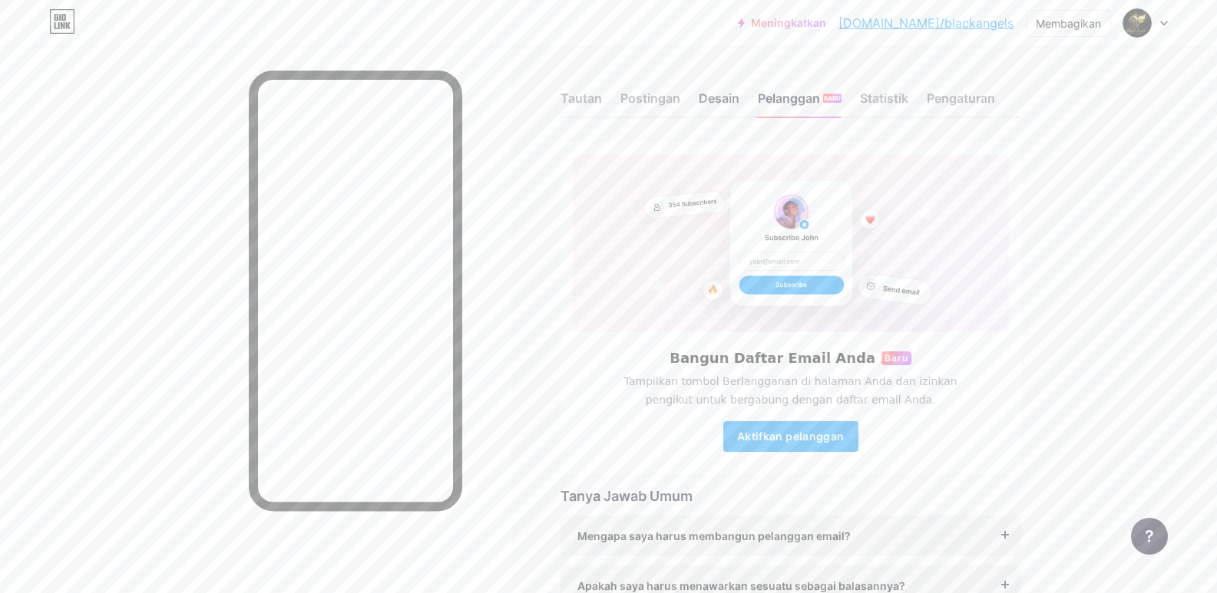
click at [732, 102] on font "Desain" at bounding box center [719, 98] width 41 height 15
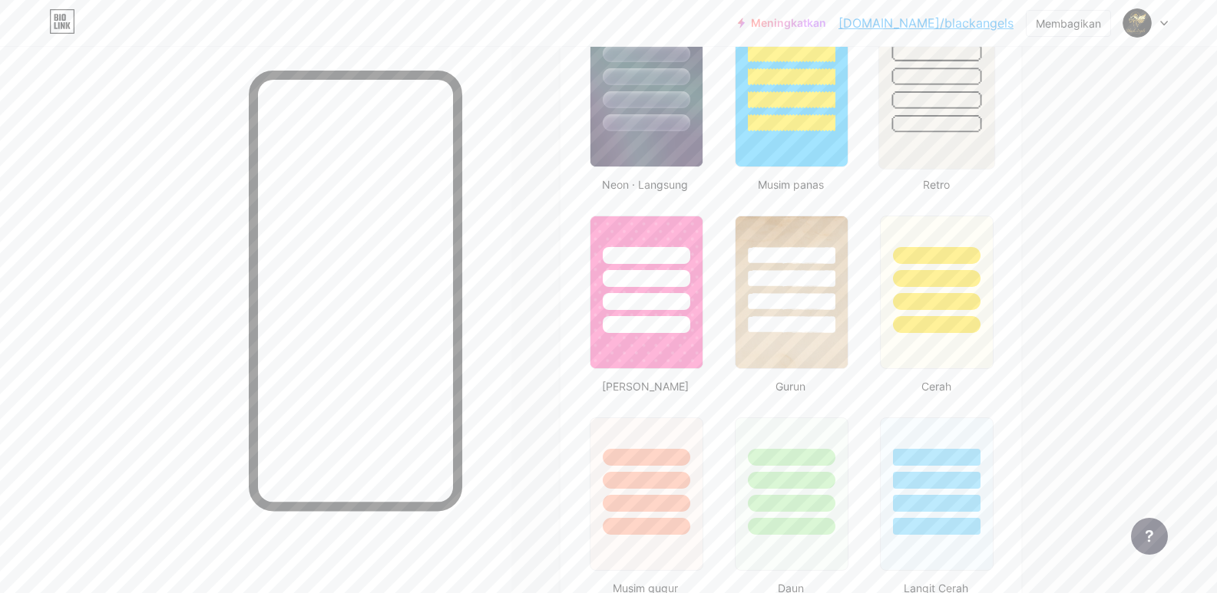
scroll to position [998, 0]
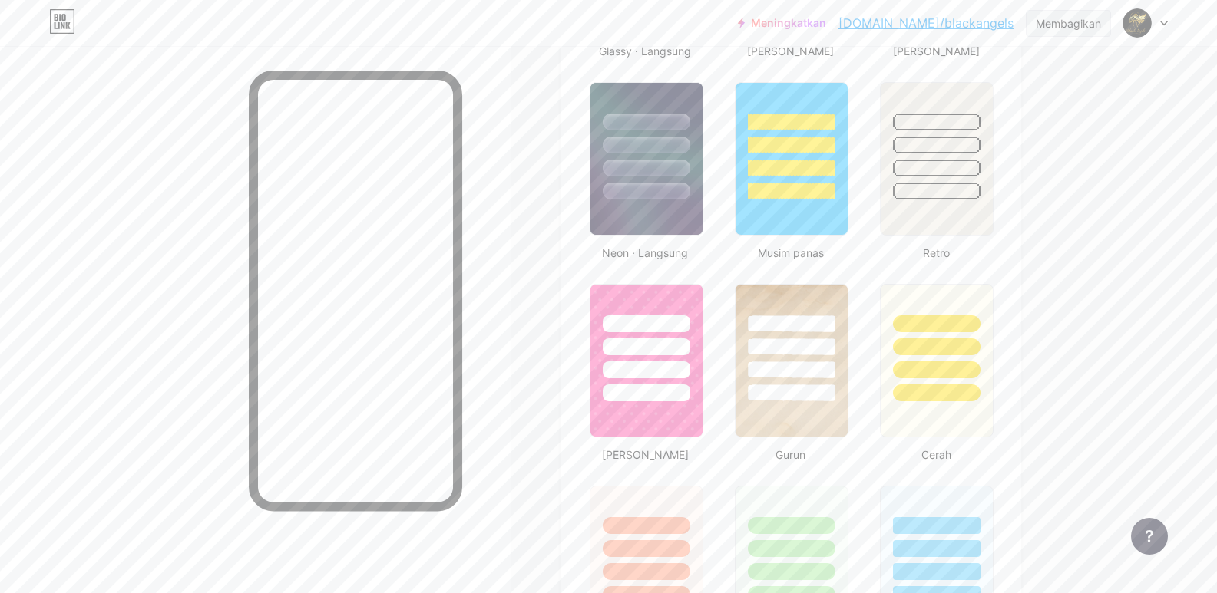
click at [1049, 28] on font "Membagikan" at bounding box center [1068, 23] width 65 height 13
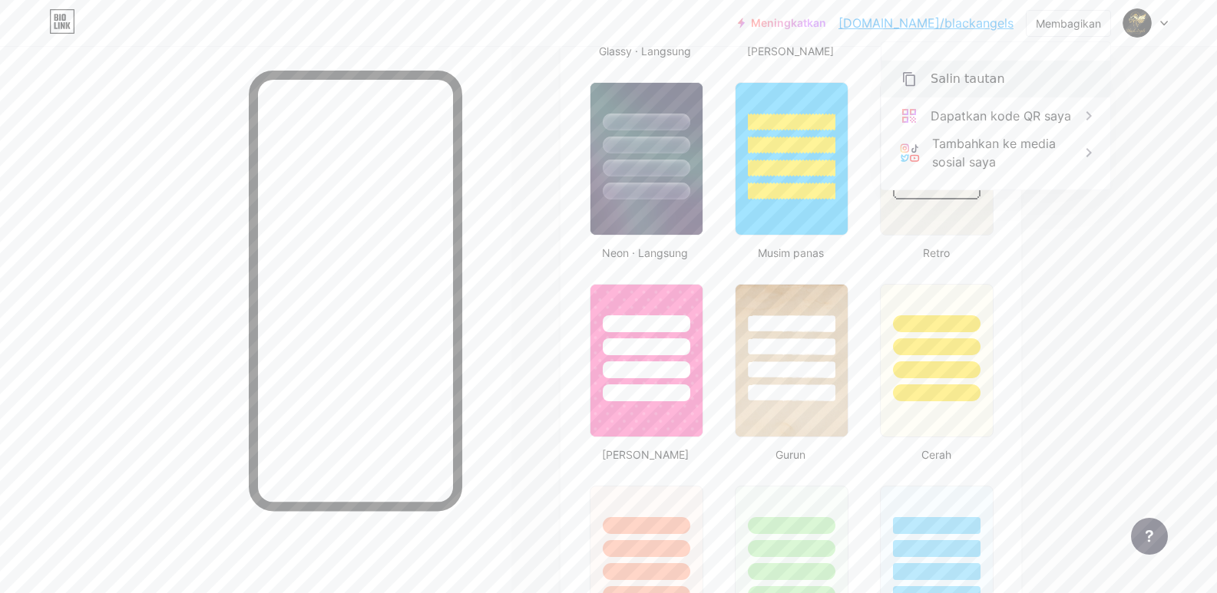
click at [994, 73] on font "Salin tautan" at bounding box center [967, 78] width 74 height 15
click at [964, 79] on font "Salin tautan" at bounding box center [967, 78] width 74 height 15
